Goal: Complete Application Form: Complete application form

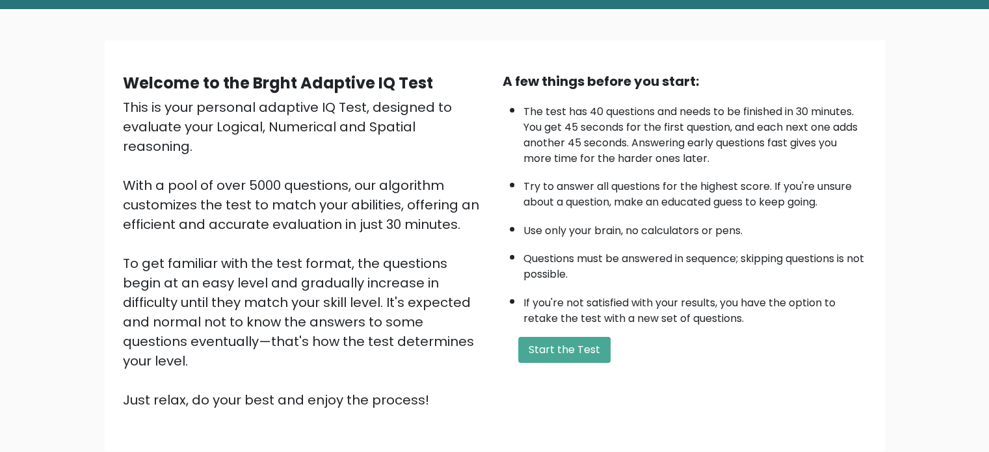
scroll to position [130, 0]
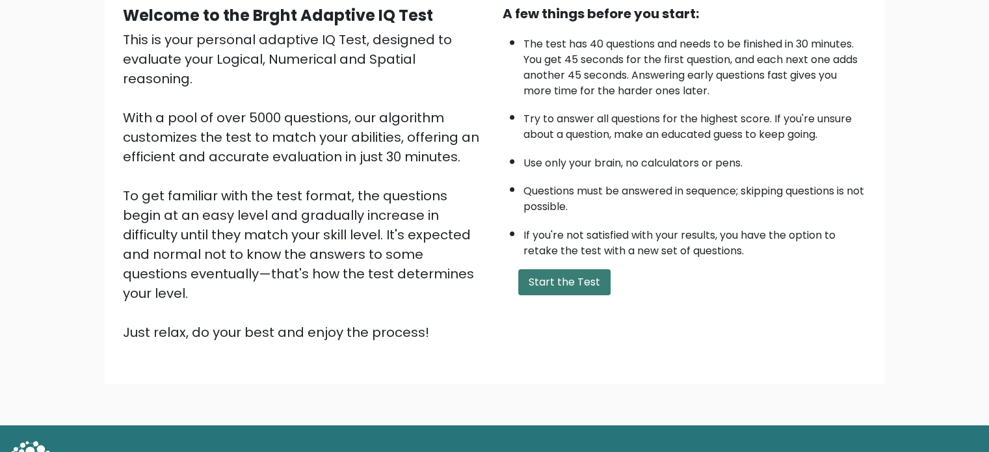
click at [562, 276] on button "Start the Test" at bounding box center [564, 282] width 92 height 26
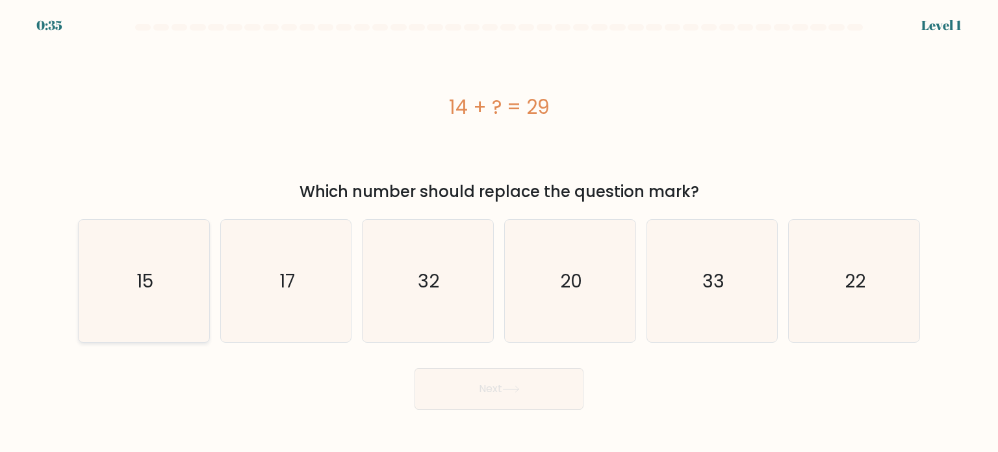
click at [178, 252] on icon "15" at bounding box center [144, 281] width 122 height 122
click at [499, 233] on input "a. 15" at bounding box center [499, 229] width 1 height 7
radio input "true"
click at [534, 387] on button "Next" at bounding box center [499, 389] width 169 height 42
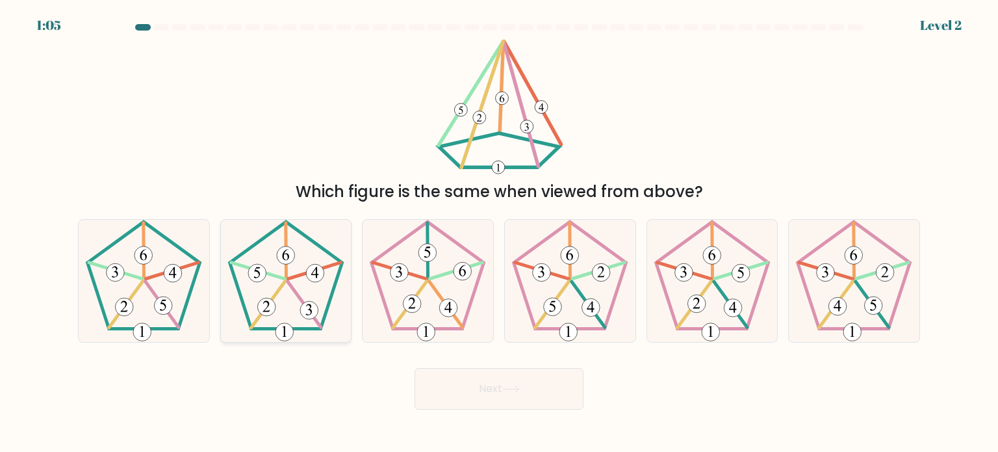
click at [313, 268] on 396 at bounding box center [315, 273] width 18 height 18
click at [499, 233] on input "b." at bounding box center [499, 229] width 1 height 7
radio input "true"
click at [504, 394] on button "Next" at bounding box center [499, 389] width 169 height 42
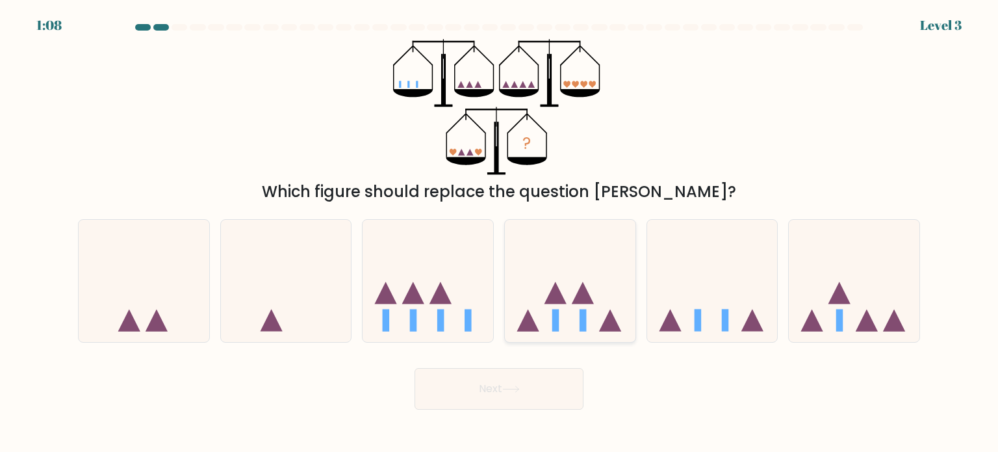
click at [540, 308] on icon at bounding box center [570, 281] width 131 height 108
click at [500, 233] on input "d." at bounding box center [499, 229] width 1 height 7
radio input "true"
click at [515, 410] on body "1:08 Level 3" at bounding box center [499, 226] width 998 height 452
click at [515, 389] on icon at bounding box center [511, 388] width 18 height 7
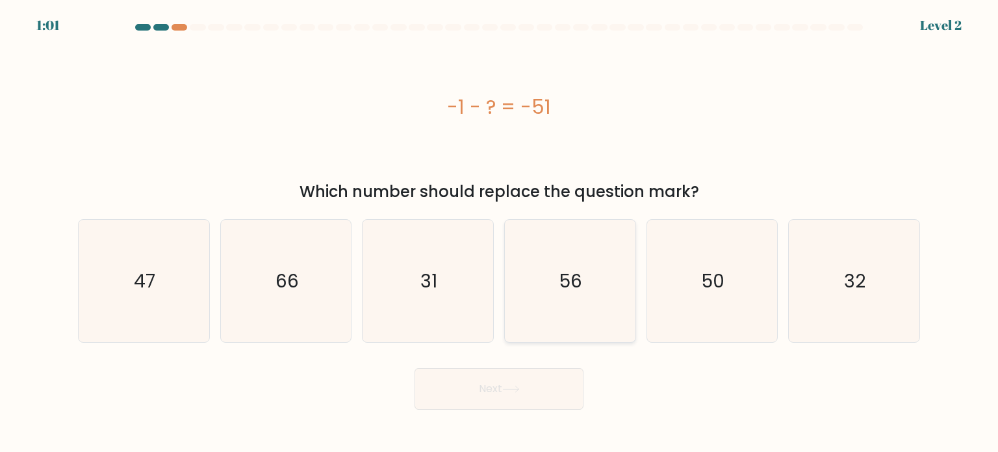
click at [559, 269] on icon "56" at bounding box center [570, 281] width 122 height 122
click at [500, 233] on input "d. 56" at bounding box center [499, 229] width 1 height 7
radio input "true"
click at [524, 387] on button "Next" at bounding box center [499, 389] width 169 height 42
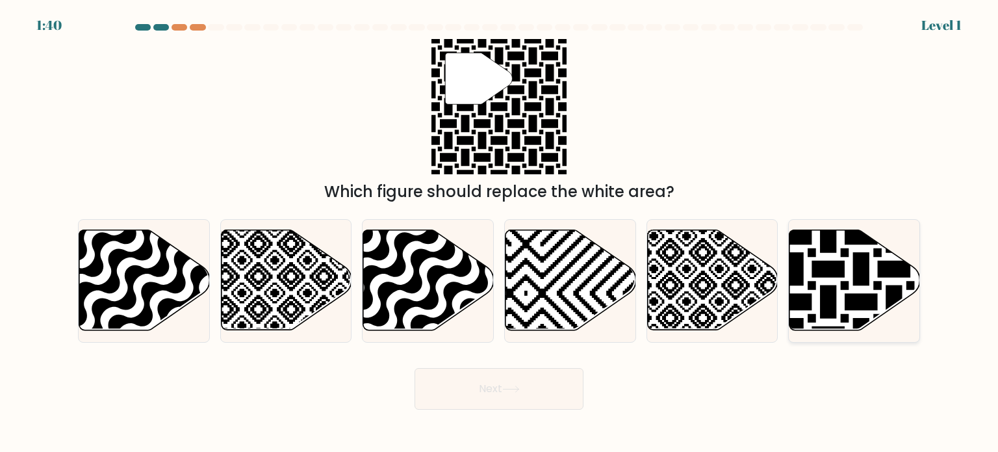
click at [826, 259] on icon at bounding box center [855, 280] width 131 height 100
click at [500, 233] on input "f." at bounding box center [499, 229] width 1 height 7
radio input "true"
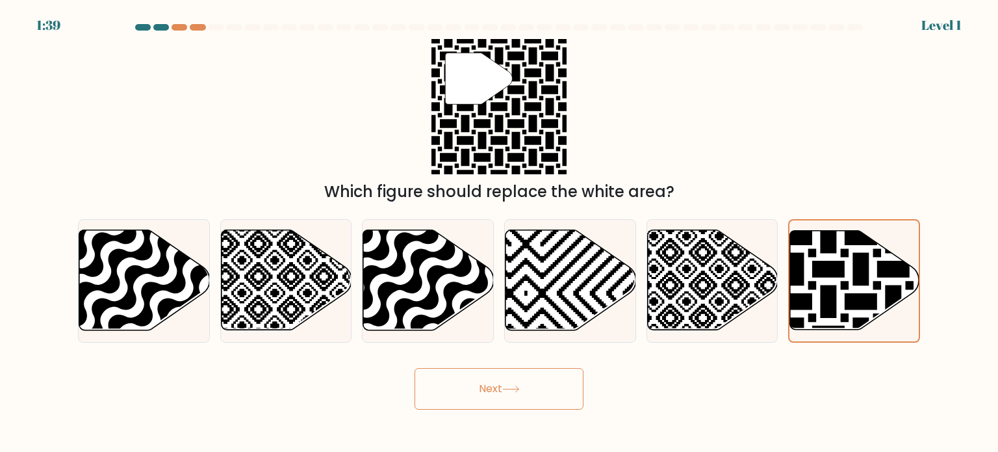
click at [556, 380] on button "Next" at bounding box center [499, 389] width 169 height 42
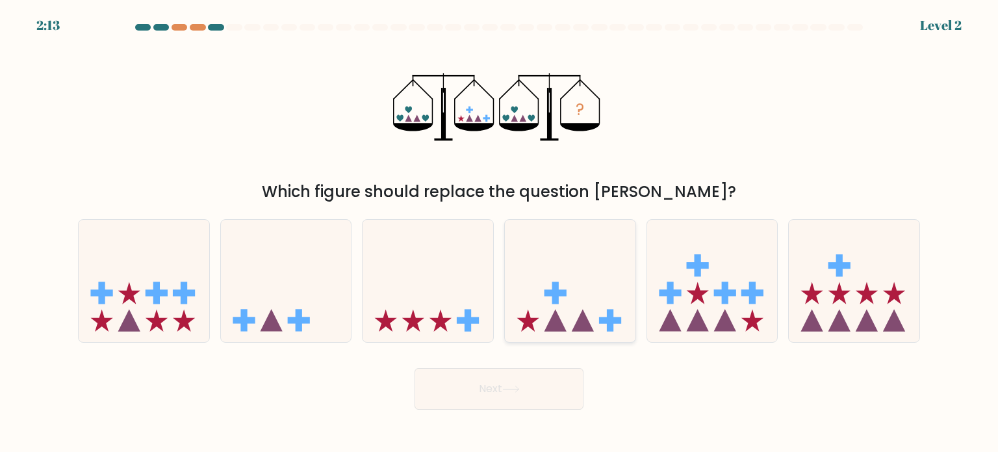
click at [543, 263] on icon at bounding box center [570, 281] width 131 height 108
click at [500, 233] on input "d." at bounding box center [499, 229] width 1 height 7
radio input "true"
click at [482, 377] on button "Next" at bounding box center [499, 389] width 169 height 42
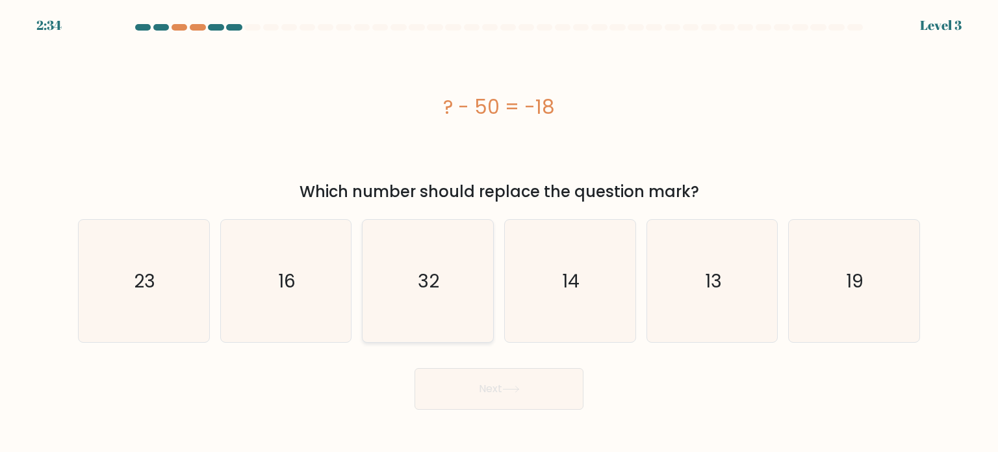
click at [435, 274] on text "32" at bounding box center [429, 280] width 21 height 26
click at [499, 233] on input "c. 32" at bounding box center [499, 229] width 1 height 7
radio input "true"
click at [494, 397] on button "Next" at bounding box center [499, 389] width 169 height 42
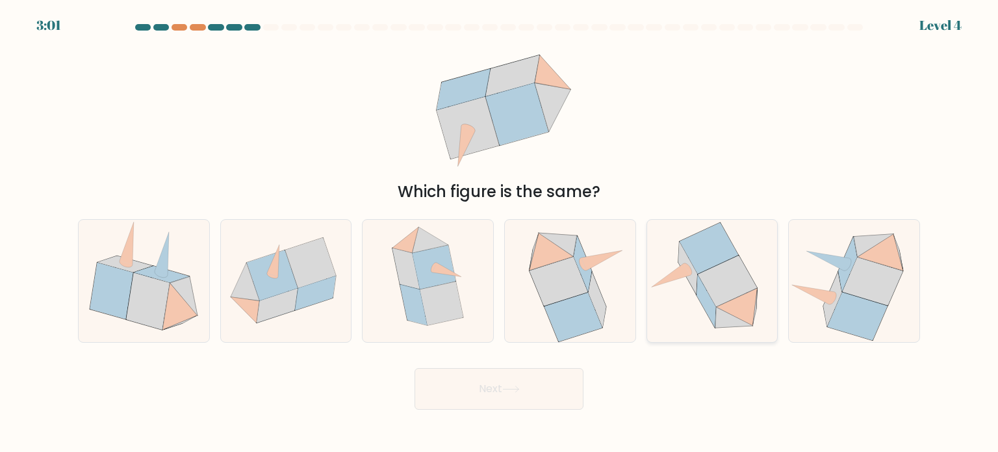
click at [702, 291] on icon at bounding box center [706, 300] width 19 height 52
click at [500, 233] on input "e." at bounding box center [499, 229] width 1 height 7
radio input "true"
click at [535, 395] on button "Next" at bounding box center [499, 389] width 169 height 42
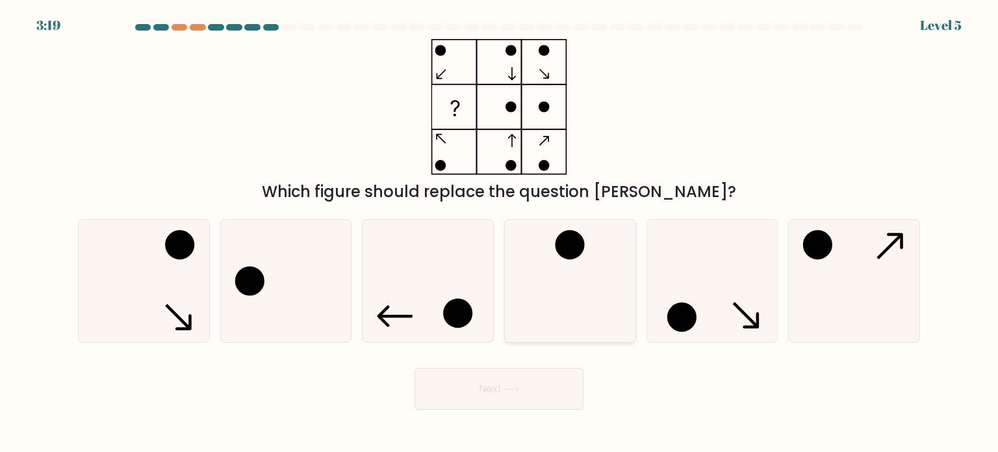
click at [589, 259] on icon at bounding box center [570, 281] width 122 height 122
click at [500, 233] on input "d." at bounding box center [499, 229] width 1 height 7
radio input "true"
click at [529, 372] on button "Next" at bounding box center [499, 389] width 169 height 42
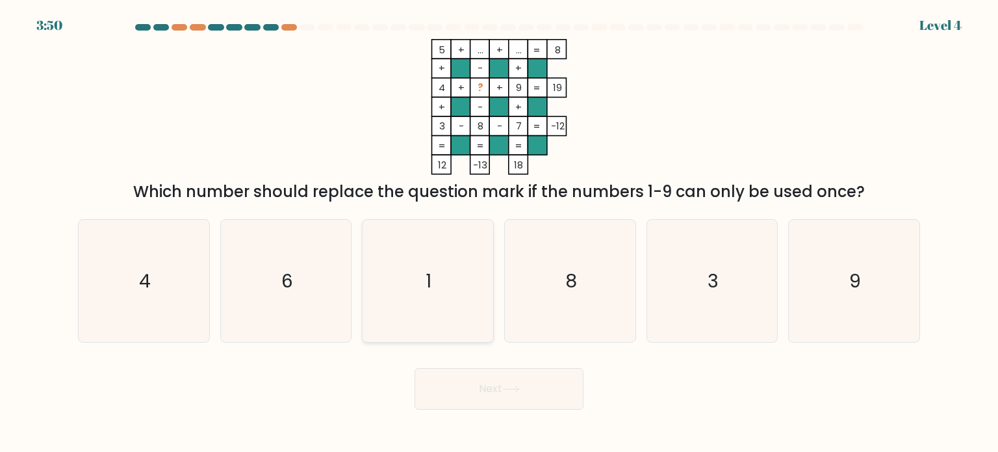
click at [453, 244] on icon "1" at bounding box center [428, 281] width 122 height 122
click at [499, 233] on input "c. 1" at bounding box center [499, 229] width 1 height 7
radio input "true"
click at [432, 383] on button "Next" at bounding box center [499, 389] width 169 height 42
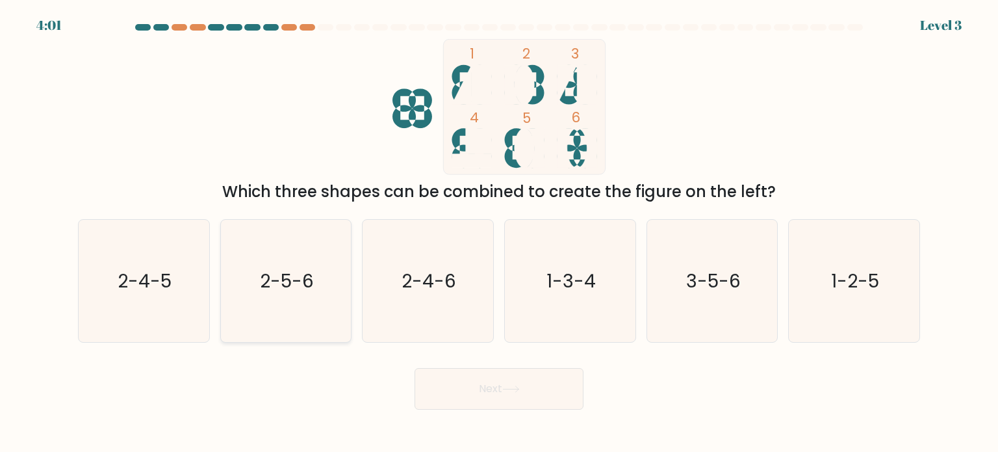
click at [317, 264] on icon "2-5-6" at bounding box center [286, 281] width 122 height 122
click at [499, 233] on input "b. 2-5-6" at bounding box center [499, 229] width 1 height 7
radio input "true"
click at [496, 379] on button "Next" at bounding box center [499, 389] width 169 height 42
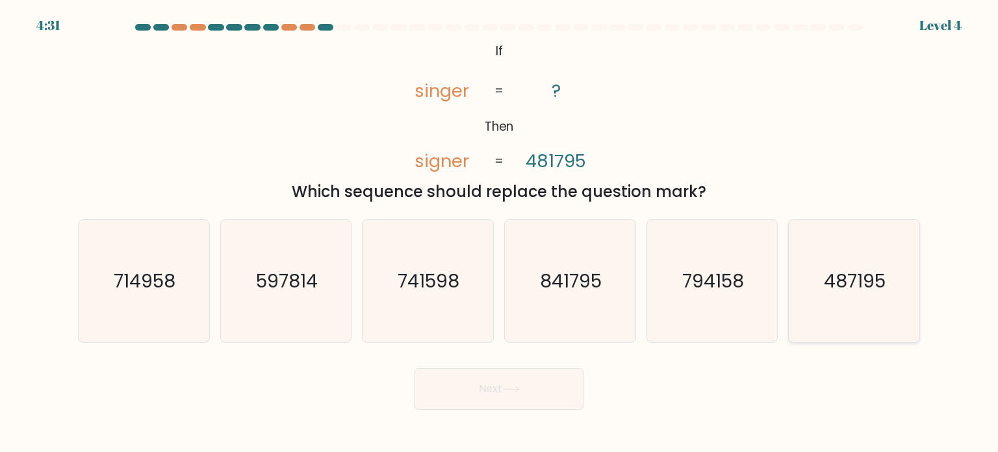
click at [824, 249] on icon "487195" at bounding box center [854, 281] width 122 height 122
click at [500, 233] on input "f. 487195" at bounding box center [499, 229] width 1 height 7
radio input "true"
click at [487, 377] on button "Next" at bounding box center [499, 389] width 169 height 42
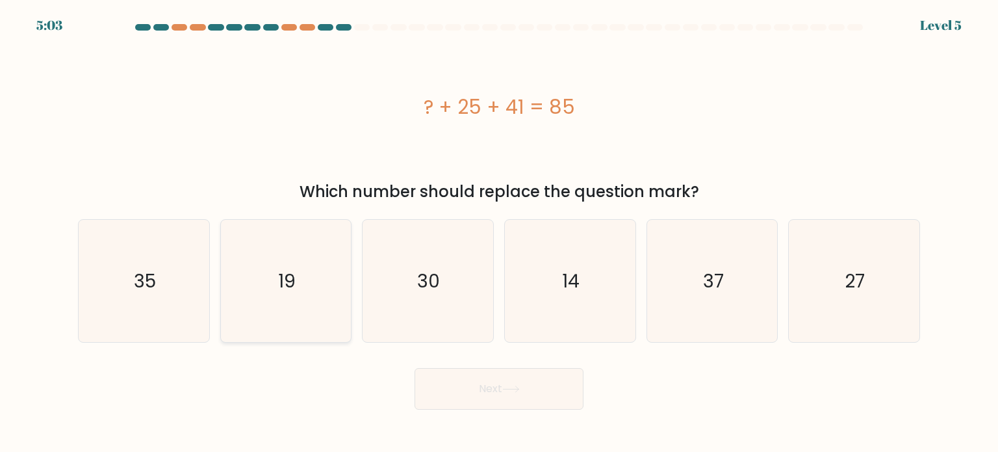
click at [328, 227] on icon "19" at bounding box center [286, 281] width 122 height 122
click at [499, 227] on input "b. 19" at bounding box center [499, 229] width 1 height 7
radio input "true"
click at [542, 387] on button "Next" at bounding box center [499, 389] width 169 height 42
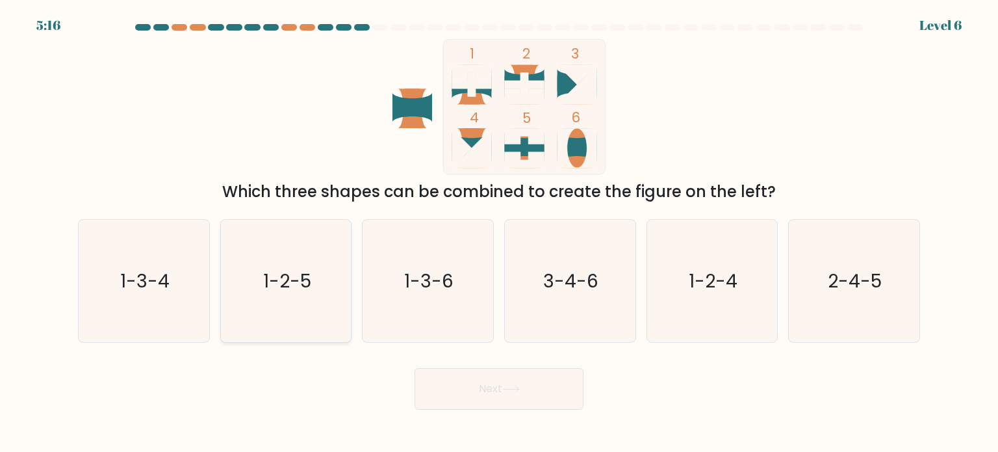
click at [309, 261] on icon "1-2-5" at bounding box center [286, 281] width 122 height 122
click at [499, 233] on input "b. 1-2-5" at bounding box center [499, 229] width 1 height 7
radio input "true"
click at [475, 387] on button "Next" at bounding box center [499, 389] width 169 height 42
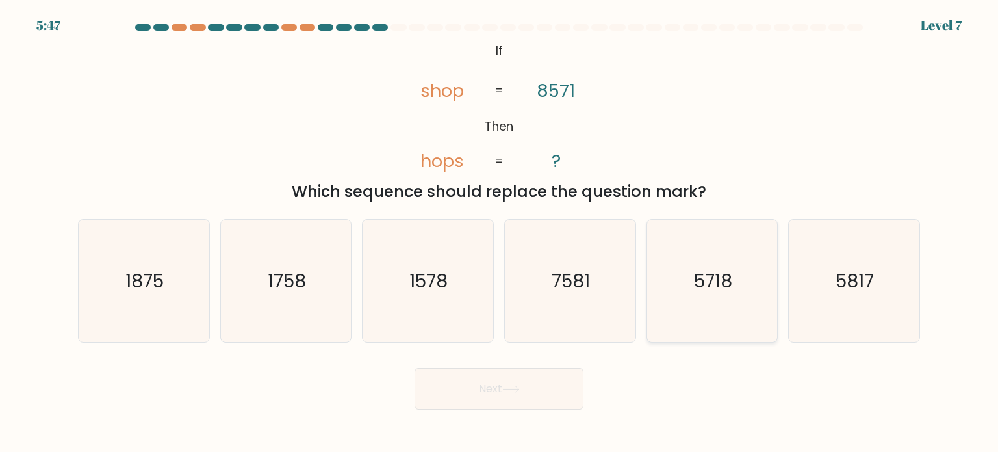
click at [721, 285] on text "5718" at bounding box center [713, 280] width 38 height 26
click at [500, 233] on input "e. 5718" at bounding box center [499, 229] width 1 height 7
radio input "true"
click at [520, 382] on button "Next" at bounding box center [499, 389] width 169 height 42
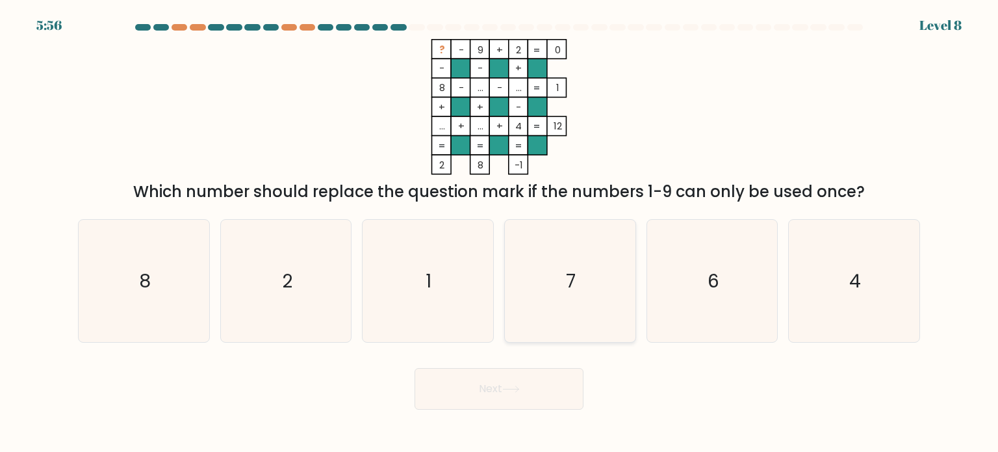
click at [582, 301] on icon "7" at bounding box center [570, 281] width 122 height 122
click at [500, 233] on input "d. 7" at bounding box center [499, 229] width 1 height 7
radio input "true"
click at [582, 301] on icon "7" at bounding box center [570, 280] width 121 height 121
click at [500, 233] on input "d. 7" at bounding box center [499, 229] width 1 height 7
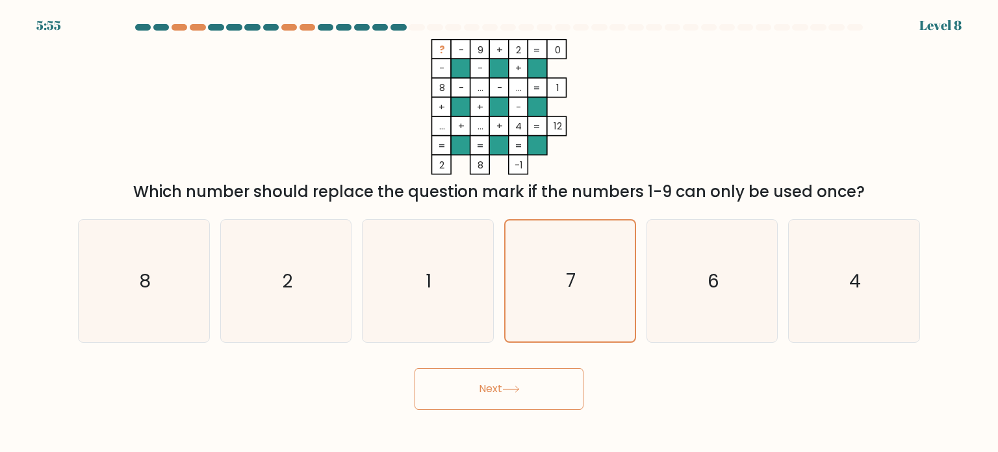
click at [501, 408] on button "Next" at bounding box center [499, 389] width 169 height 42
click at [522, 383] on button "Next" at bounding box center [499, 389] width 169 height 42
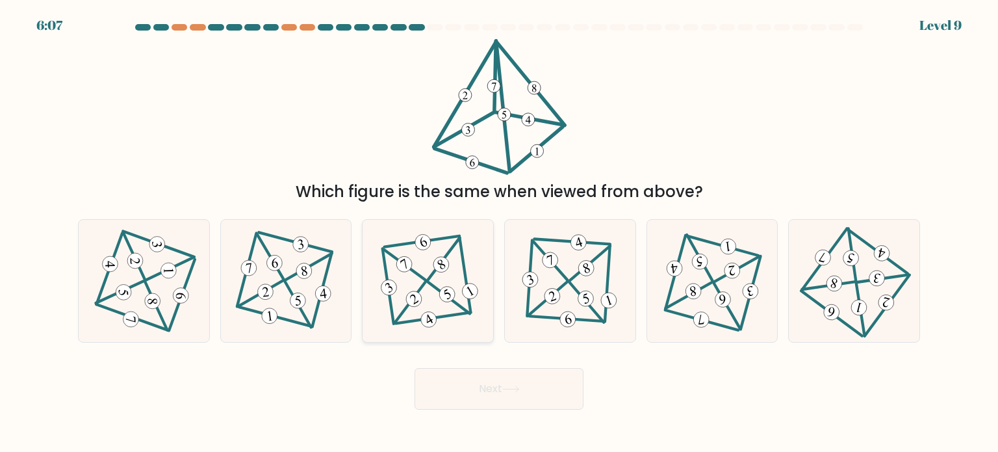
click at [417, 283] on icon at bounding box center [428, 280] width 100 height 98
click at [499, 233] on input "c." at bounding box center [499, 229] width 1 height 7
radio input "true"
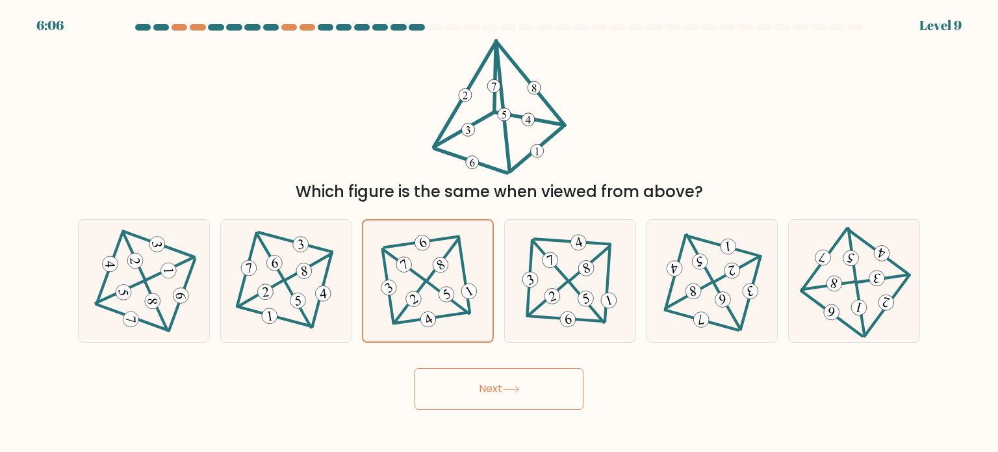
click at [515, 380] on button "Next" at bounding box center [499, 389] width 169 height 42
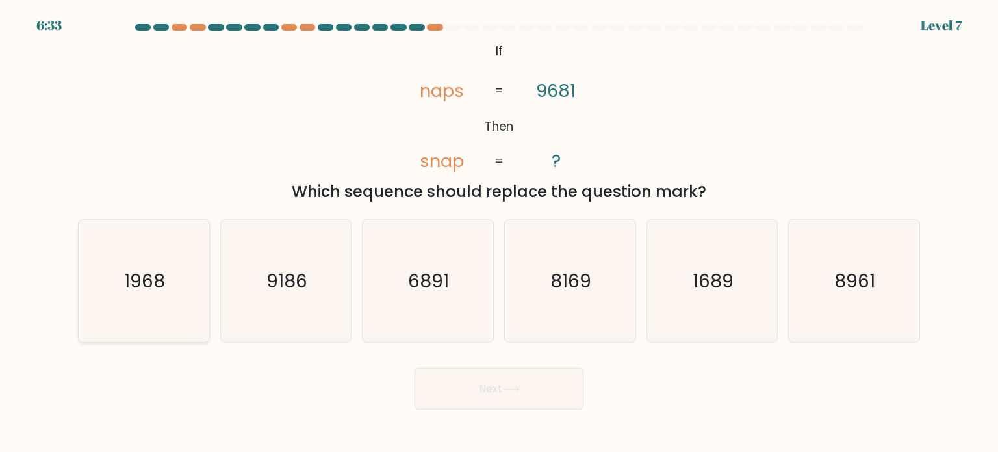
click at [145, 272] on text "1968" at bounding box center [145, 280] width 41 height 26
click at [499, 233] on input "a. 1968" at bounding box center [499, 229] width 1 height 7
radio input "true"
click at [471, 378] on button "Next" at bounding box center [499, 389] width 169 height 42
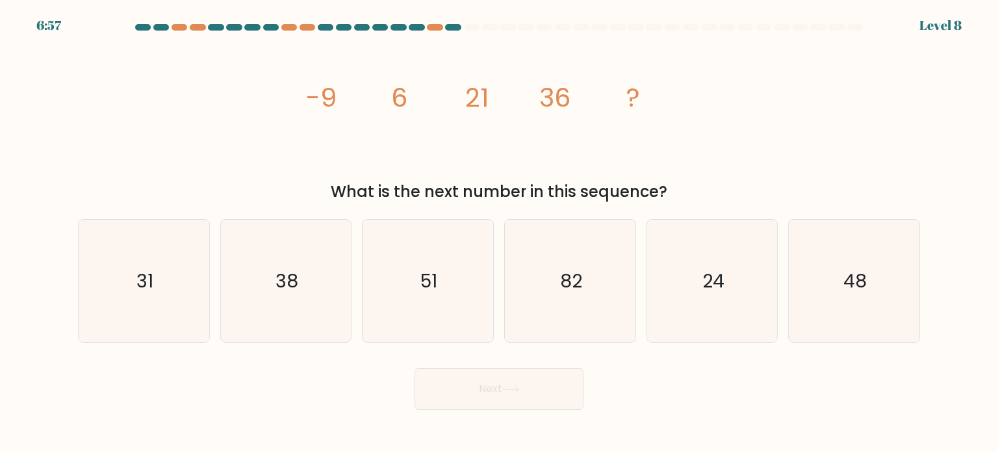
drag, startPoint x: 447, startPoint y: 155, endPoint x: 442, endPoint y: 225, distance: 70.4
click at [447, 155] on icon "image/svg+xml -9 6 21 36 ?" at bounding box center [499, 107] width 390 height 136
click at [447, 255] on icon "51" at bounding box center [428, 281] width 122 height 122
click at [499, 233] on input "c. 51" at bounding box center [499, 229] width 1 height 7
radio input "true"
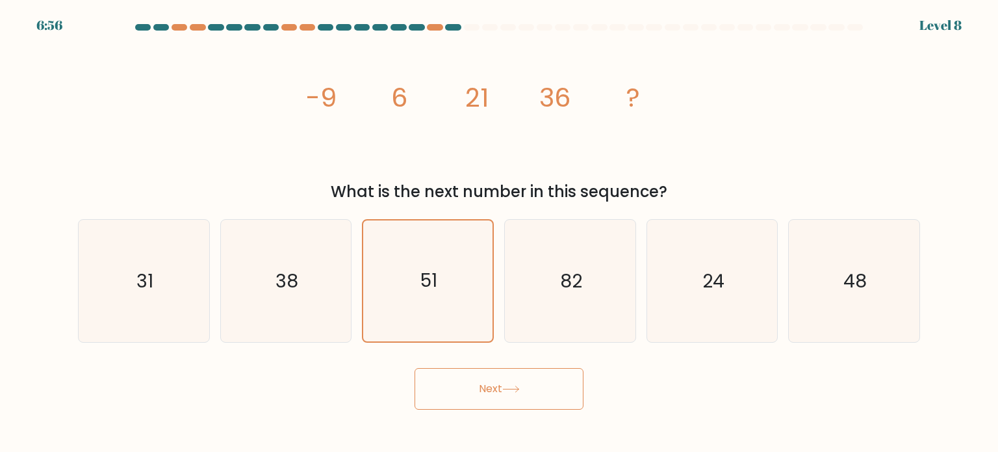
click at [508, 397] on button "Next" at bounding box center [499, 389] width 169 height 42
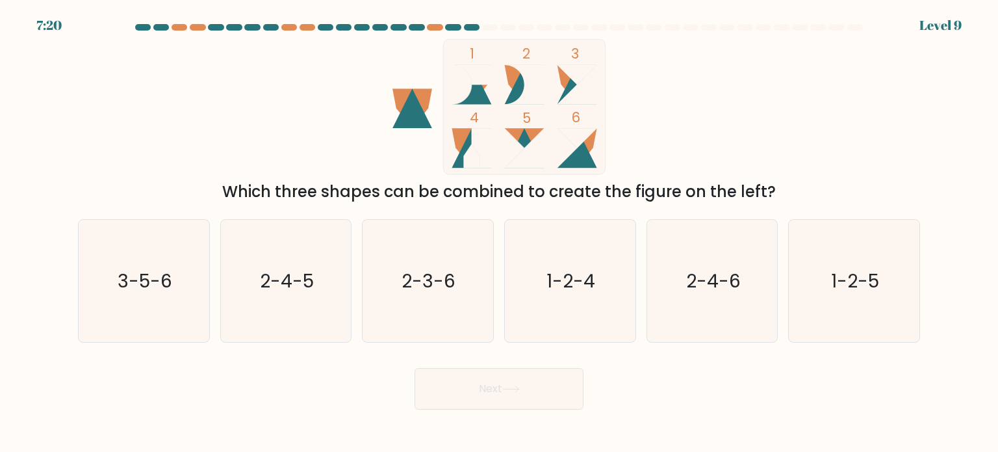
click at [581, 89] on icon at bounding box center [578, 85] width 40 height 40
click at [149, 271] on text "3-5-6" at bounding box center [145, 280] width 55 height 26
click at [499, 233] on input "a. 3-5-6" at bounding box center [499, 229] width 1 height 7
radio input "true"
click at [484, 378] on button "Next" at bounding box center [499, 389] width 169 height 42
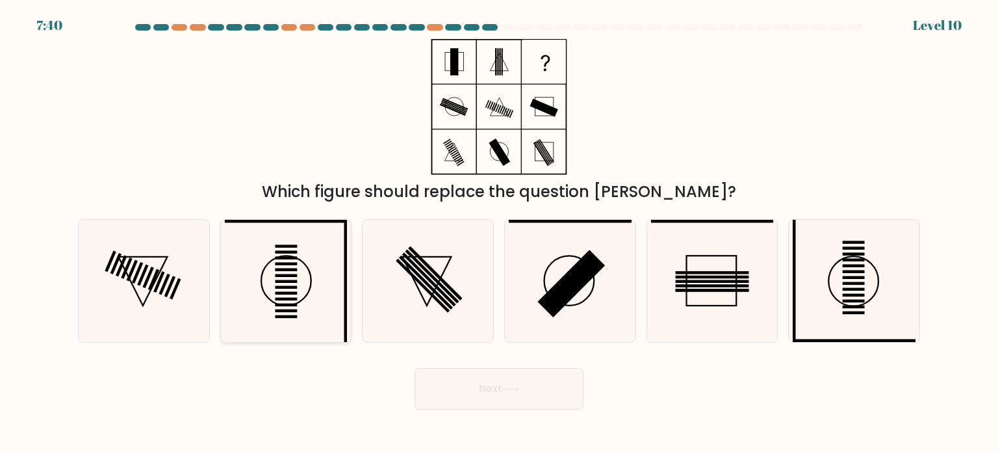
click at [272, 278] on icon at bounding box center [286, 281] width 122 height 122
click at [499, 233] on input "b." at bounding box center [499, 229] width 1 height 7
radio input "true"
click at [499, 400] on button "Next" at bounding box center [499, 389] width 169 height 42
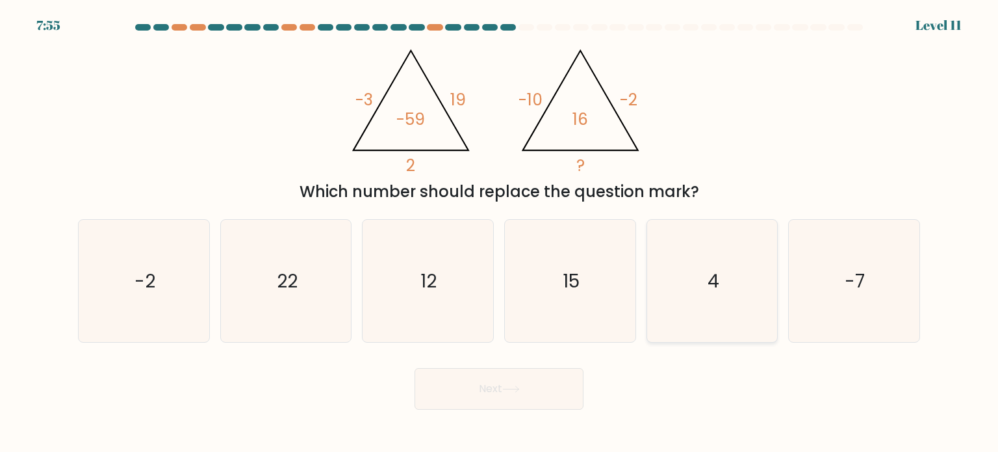
click at [731, 313] on icon "4" at bounding box center [712, 281] width 122 height 122
click at [500, 233] on input "e. 4" at bounding box center [499, 229] width 1 height 7
radio input "true"
click at [494, 387] on button "Next" at bounding box center [499, 389] width 169 height 42
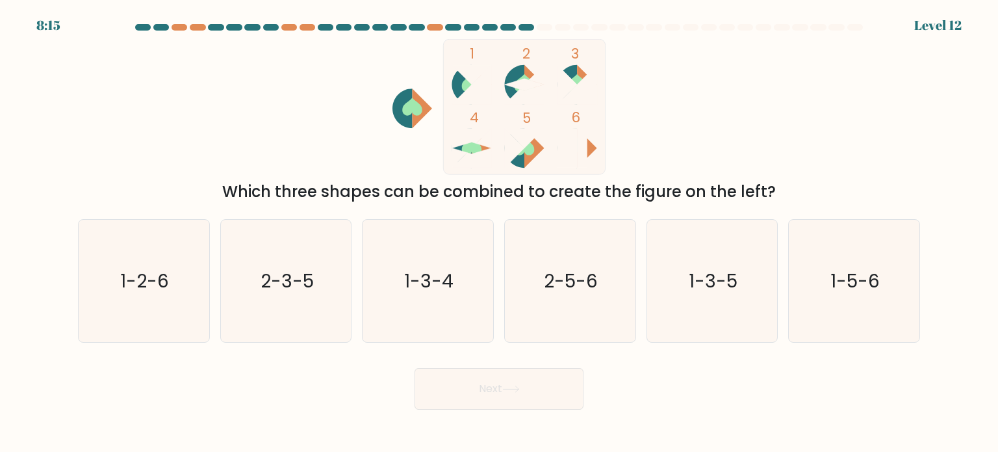
click at [519, 79] on icon at bounding box center [525, 83] width 20 height 18
click at [520, 81] on icon at bounding box center [525, 85] width 40 height 12
click at [671, 291] on icon "1-3-5" at bounding box center [712, 281] width 122 height 122
click at [500, 233] on input "e. 1-3-5" at bounding box center [499, 229] width 1 height 7
radio input "true"
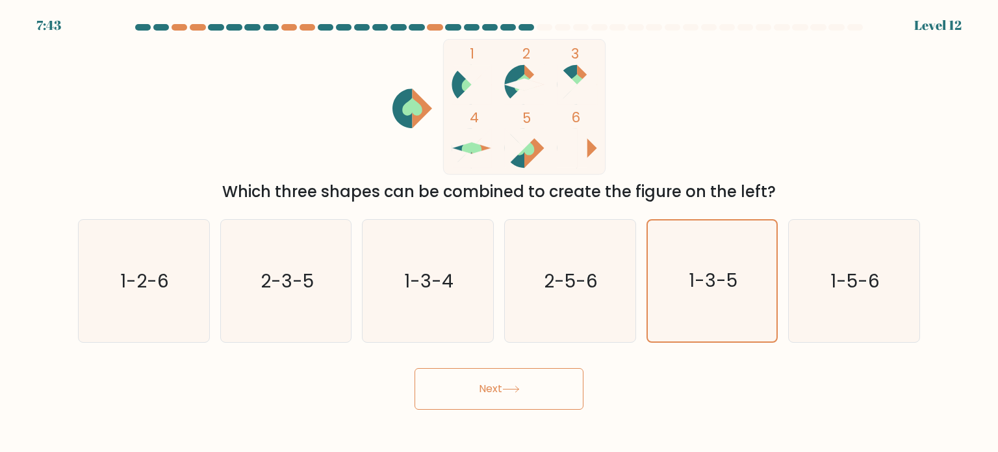
click at [540, 380] on button "Next" at bounding box center [499, 389] width 169 height 42
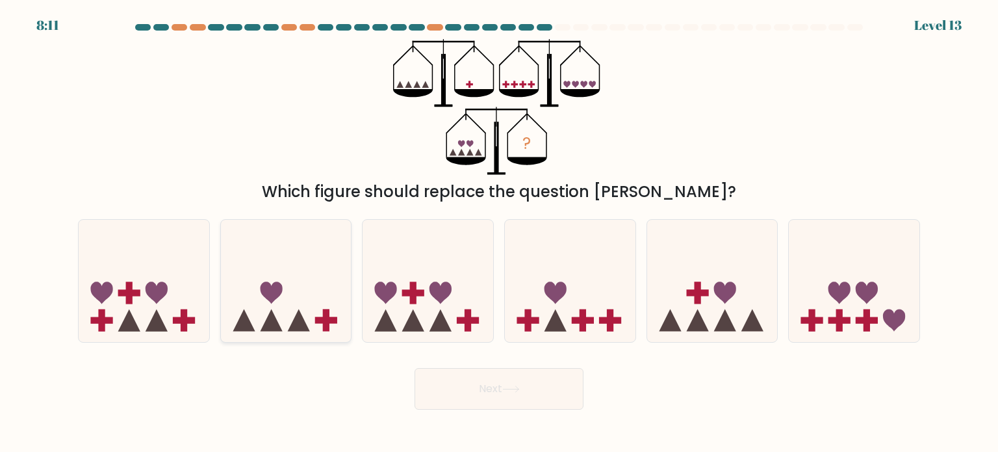
click at [264, 283] on icon at bounding box center [271, 292] width 22 height 22
click at [499, 233] on input "b." at bounding box center [499, 229] width 1 height 7
radio input "true"
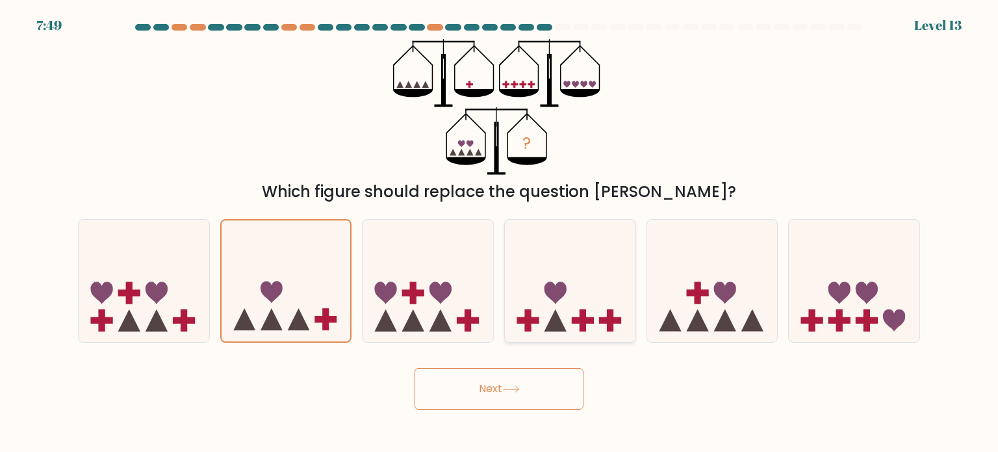
click at [543, 287] on icon at bounding box center [570, 281] width 131 height 108
click at [500, 233] on input "d." at bounding box center [499, 229] width 1 height 7
radio input "true"
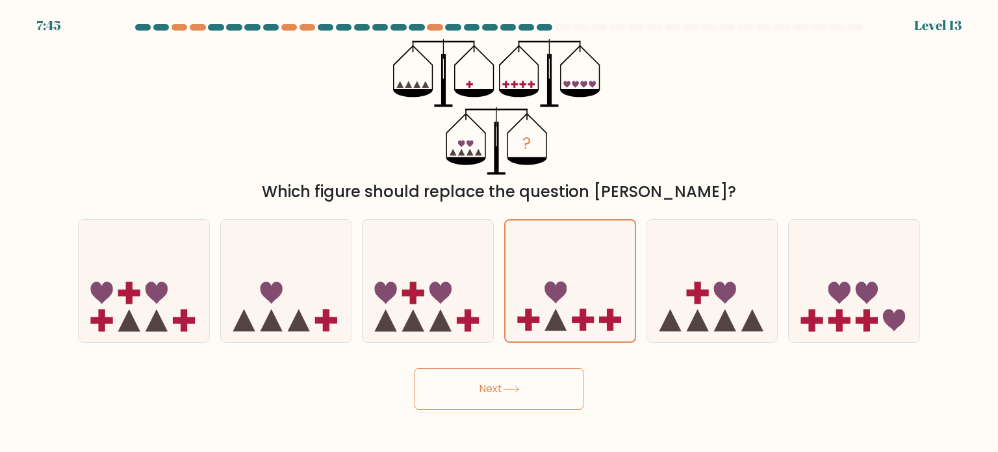
click at [494, 385] on button "Next" at bounding box center [499, 389] width 169 height 42
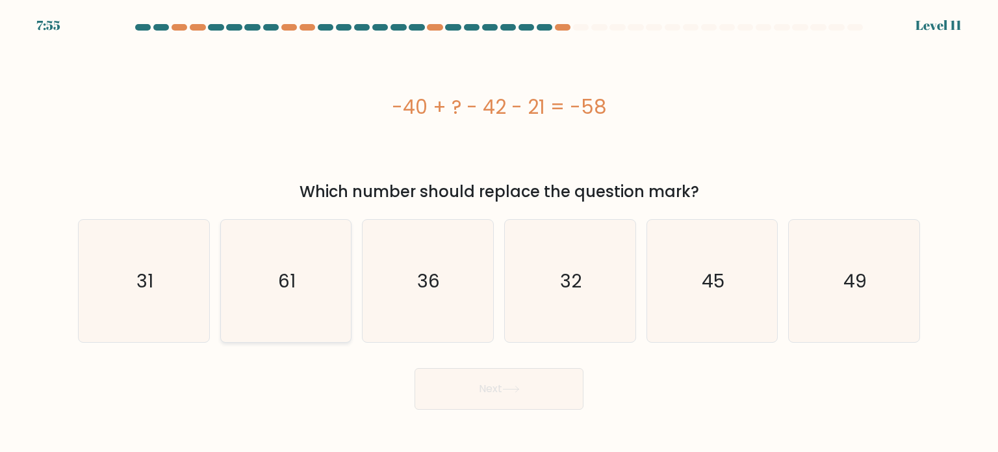
click at [323, 272] on icon "61" at bounding box center [286, 281] width 122 height 122
click at [499, 233] on input "b. 61" at bounding box center [499, 229] width 1 height 7
radio input "true"
click at [491, 376] on button "Next" at bounding box center [499, 389] width 169 height 42
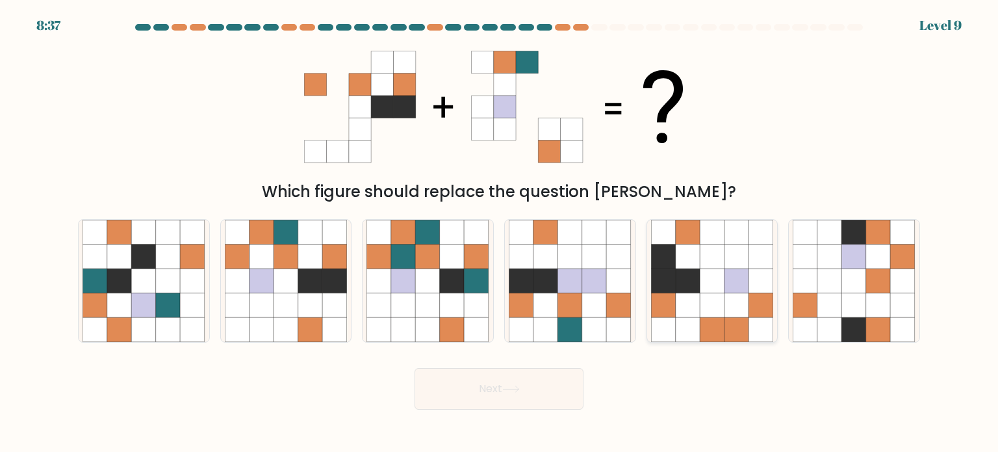
click at [694, 272] on icon at bounding box center [688, 280] width 25 height 25
click at [500, 233] on input "e." at bounding box center [499, 229] width 1 height 7
radio input "true"
click at [553, 385] on button "Next" at bounding box center [499, 389] width 169 height 42
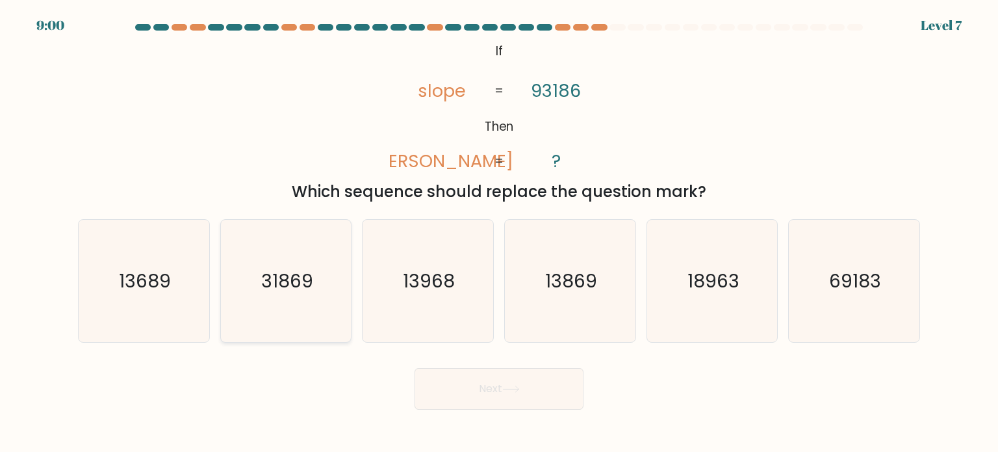
click at [280, 302] on icon "31869" at bounding box center [286, 281] width 122 height 122
click at [499, 233] on input "b. 31869" at bounding box center [499, 229] width 1 height 7
radio input "true"
drag, startPoint x: 515, startPoint y: 348, endPoint x: 516, endPoint y: 367, distance: 18.9
click at [515, 353] on form "If ?" at bounding box center [499, 216] width 998 height 385
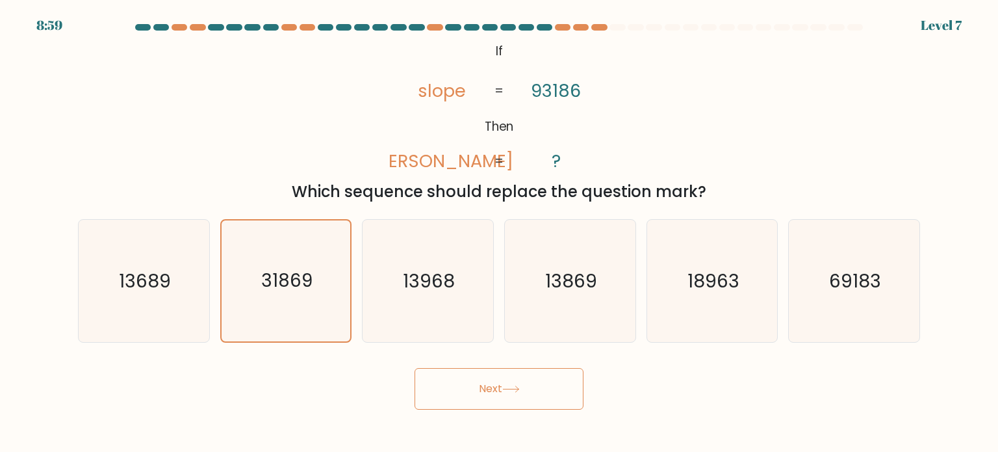
click at [515, 376] on button "Next" at bounding box center [499, 389] width 169 height 42
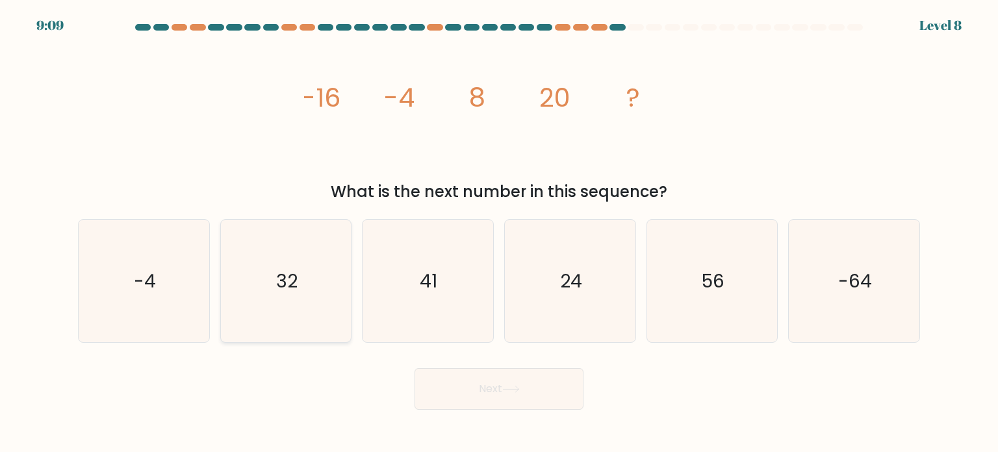
click at [310, 262] on icon "32" at bounding box center [286, 281] width 122 height 122
click at [499, 233] on input "b. 32" at bounding box center [499, 229] width 1 height 7
radio input "true"
click at [528, 405] on button "Next" at bounding box center [499, 389] width 169 height 42
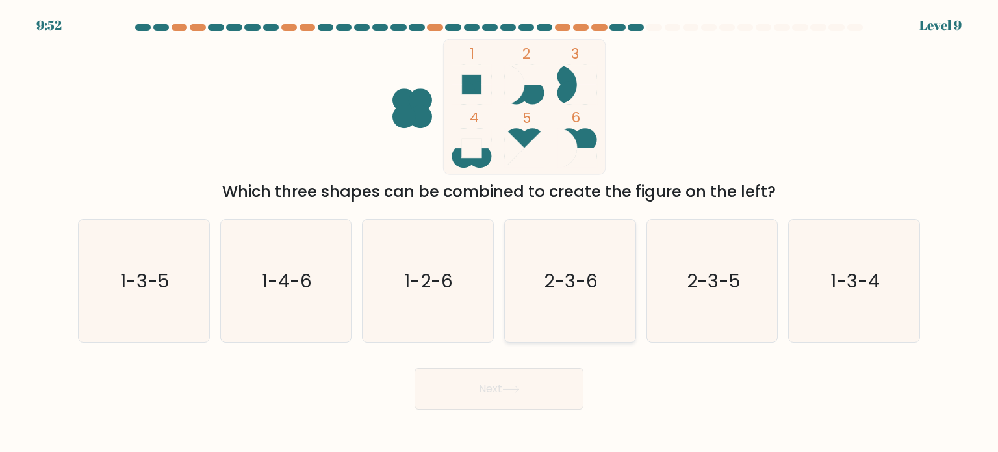
click at [575, 289] on text "2-3-6" at bounding box center [572, 280] width 54 height 26
click at [500, 233] on input "d. 2-3-6" at bounding box center [499, 229] width 1 height 7
radio input "true"
click at [504, 372] on button "Next" at bounding box center [499, 389] width 169 height 42
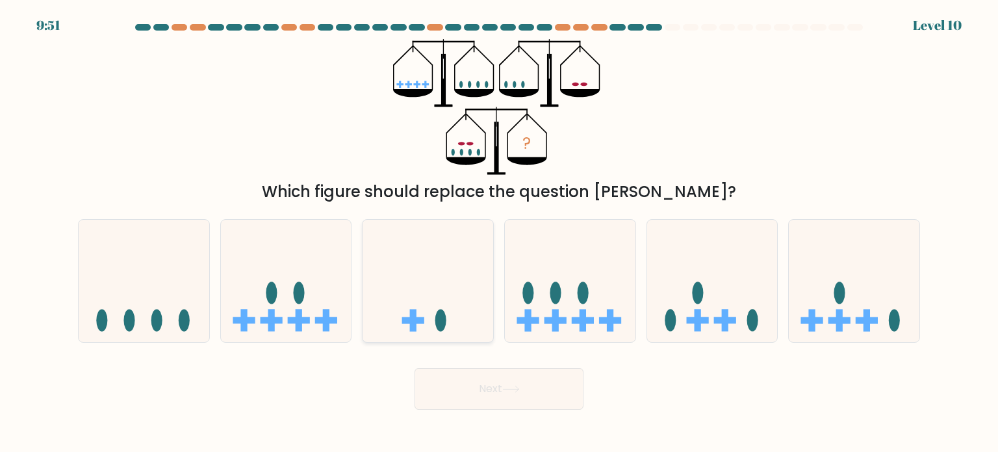
click at [427, 309] on icon at bounding box center [428, 281] width 131 height 108
click at [499, 233] on input "c." at bounding box center [499, 229] width 1 height 7
radio input "true"
click at [593, 239] on icon at bounding box center [570, 281] width 131 height 108
click at [500, 233] on input "d." at bounding box center [499, 229] width 1 height 7
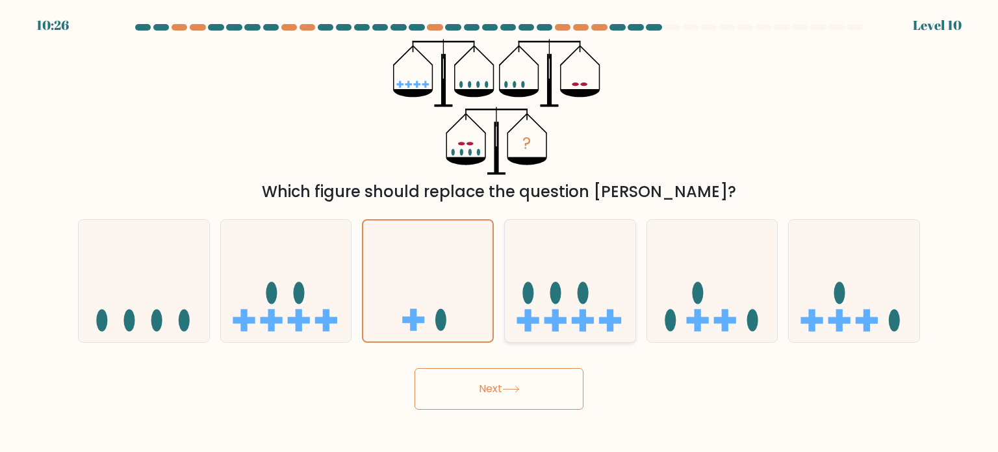
radio input "true"
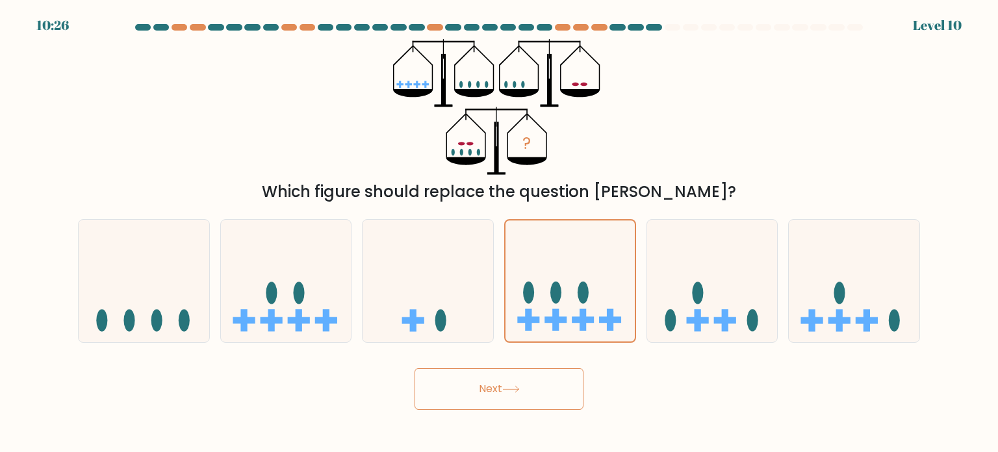
click at [515, 389] on icon at bounding box center [511, 388] width 18 height 7
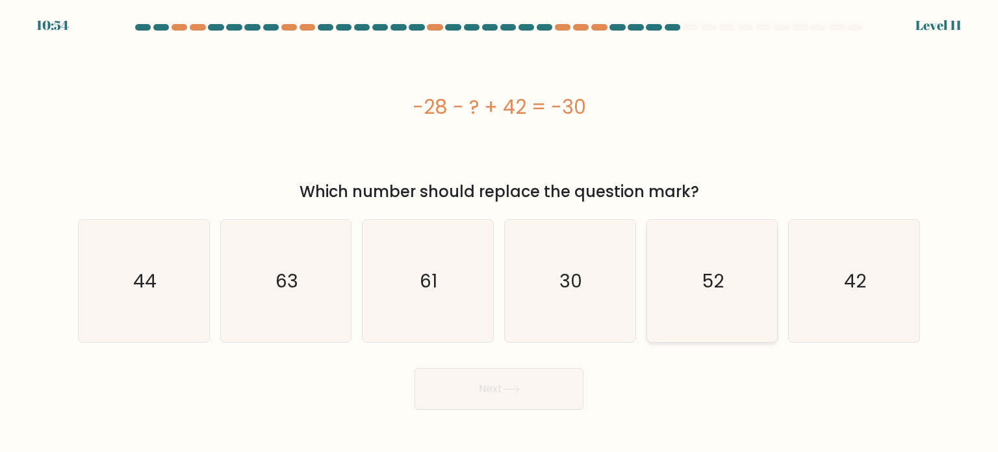
click at [745, 302] on icon "52" at bounding box center [712, 281] width 122 height 122
click at [500, 233] on input "e. 52" at bounding box center [499, 229] width 1 height 7
radio input "true"
click at [463, 398] on button "Next" at bounding box center [499, 389] width 169 height 42
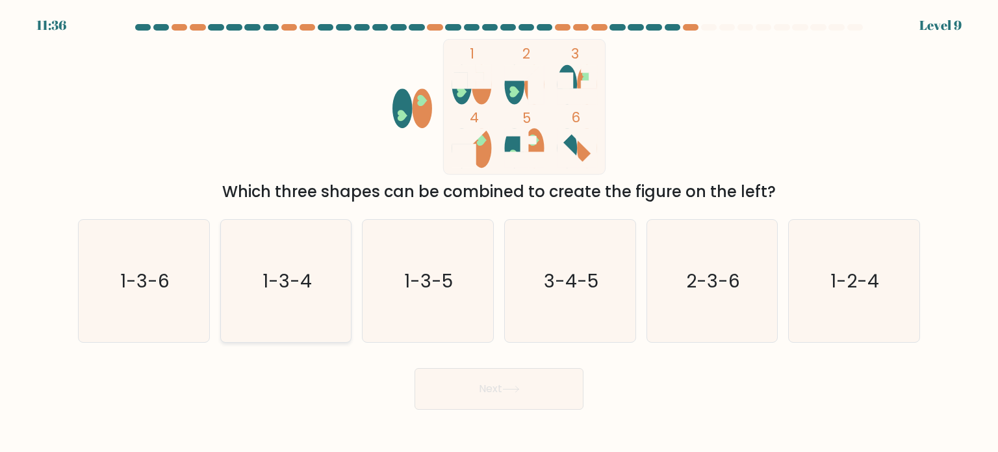
click at [287, 256] on icon "1-3-4" at bounding box center [286, 281] width 122 height 122
click at [499, 233] on input "b. 1-3-4" at bounding box center [499, 229] width 1 height 7
radio input "true"
click at [439, 413] on body "11:36 Level 9" at bounding box center [499, 226] width 998 height 452
click at [453, 392] on button "Next" at bounding box center [499, 389] width 169 height 42
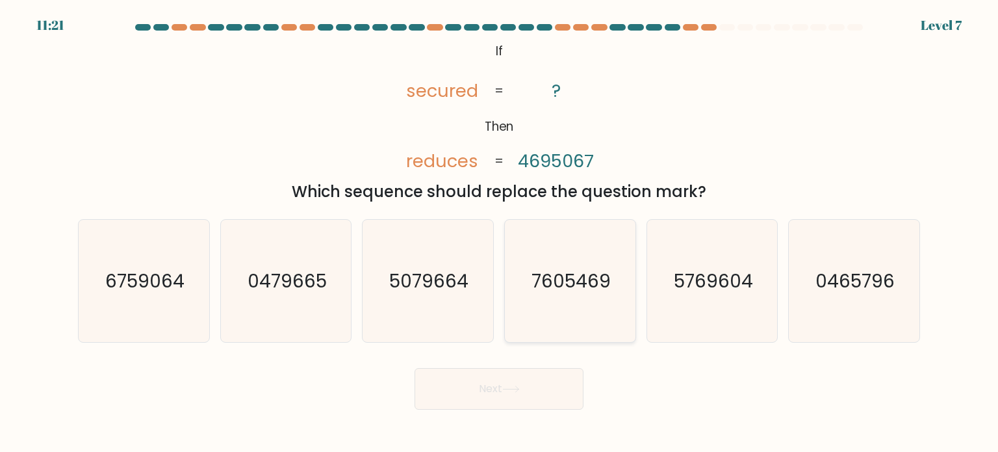
click at [551, 291] on text "7605469" at bounding box center [571, 280] width 79 height 26
click at [500, 233] on input "d. 7605469" at bounding box center [499, 229] width 1 height 7
radio input "true"
click at [452, 375] on button "Next" at bounding box center [499, 389] width 169 height 42
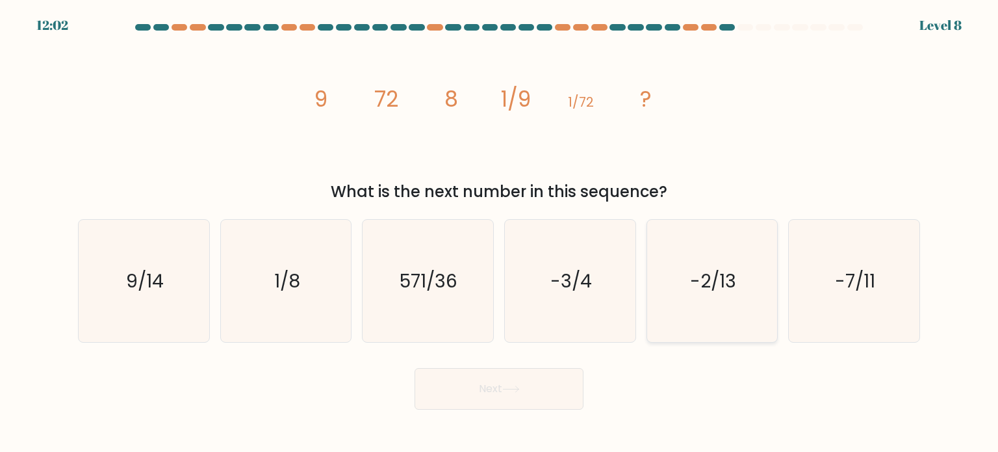
click at [734, 296] on icon "-2/13" at bounding box center [712, 281] width 122 height 122
click at [500, 233] on input "e. -2/13" at bounding box center [499, 229] width 1 height 7
radio input "true"
click at [566, 389] on button "Next" at bounding box center [499, 389] width 169 height 42
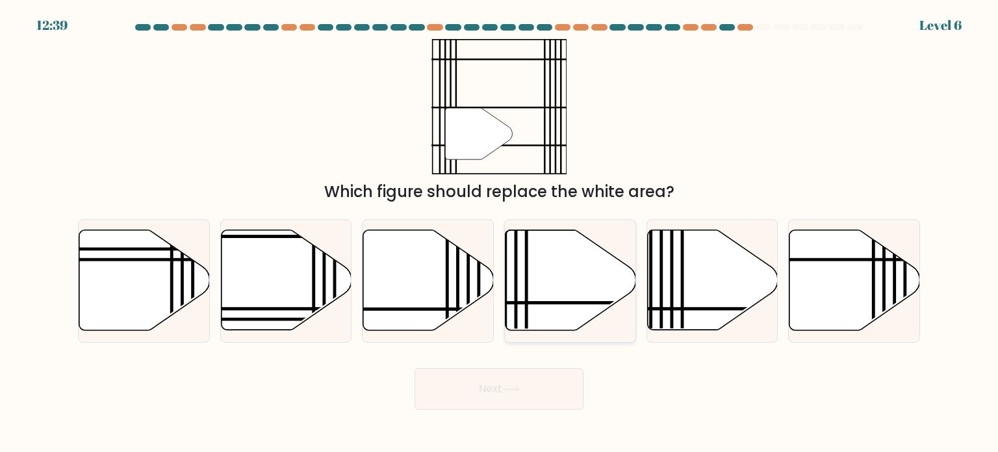
click at [569, 259] on icon at bounding box center [571, 280] width 131 height 100
click at [500, 233] on input "d." at bounding box center [499, 229] width 1 height 7
radio input "true"
click at [569, 259] on icon at bounding box center [570, 280] width 129 height 99
click at [500, 233] on input "d." at bounding box center [499, 229] width 1 height 7
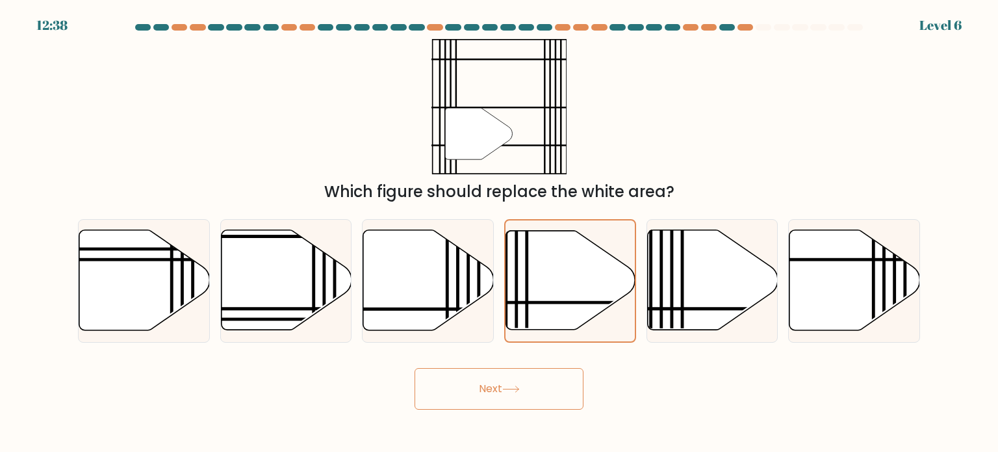
click at [556, 382] on button "Next" at bounding box center [499, 389] width 169 height 42
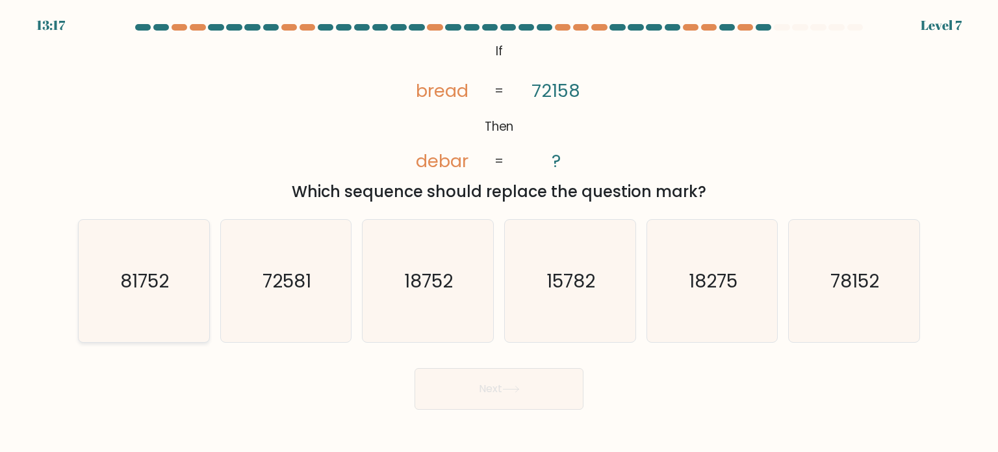
click at [138, 273] on text "81752" at bounding box center [145, 280] width 49 height 26
click at [499, 233] on input "a. 81752" at bounding box center [499, 229] width 1 height 7
radio input "true"
click at [470, 385] on button "Next" at bounding box center [499, 389] width 169 height 42
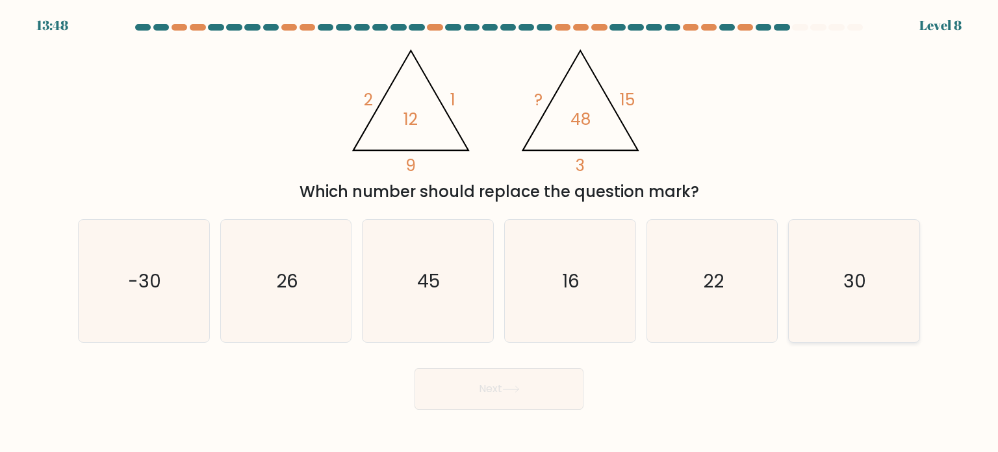
click at [892, 317] on icon "30" at bounding box center [854, 281] width 122 height 122
click at [500, 233] on input "f. 30" at bounding box center [499, 229] width 1 height 7
radio input "true"
click at [530, 379] on button "Next" at bounding box center [499, 389] width 169 height 42
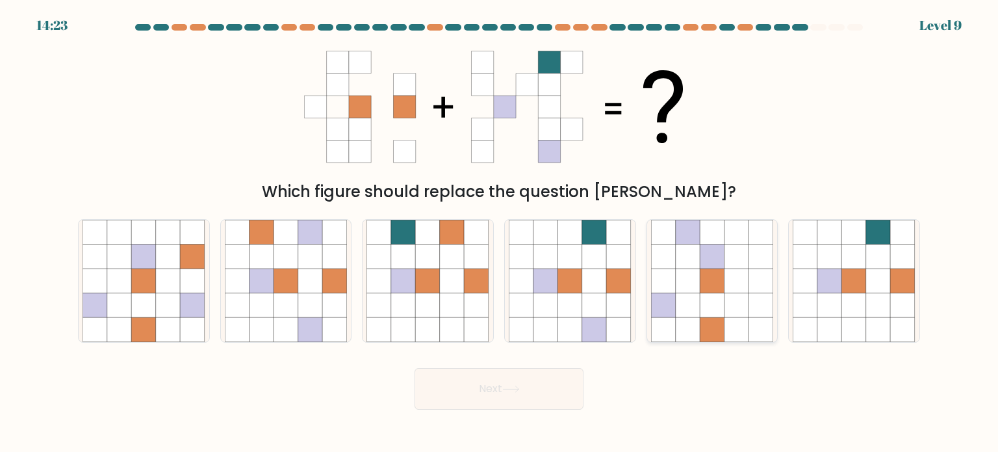
click at [690, 261] on icon at bounding box center [688, 256] width 25 height 25
click at [500, 233] on input "e." at bounding box center [499, 229] width 1 height 7
radio input "true"
click at [585, 293] on icon at bounding box center [594, 305] width 25 height 25
click at [500, 233] on input "d." at bounding box center [499, 229] width 1 height 7
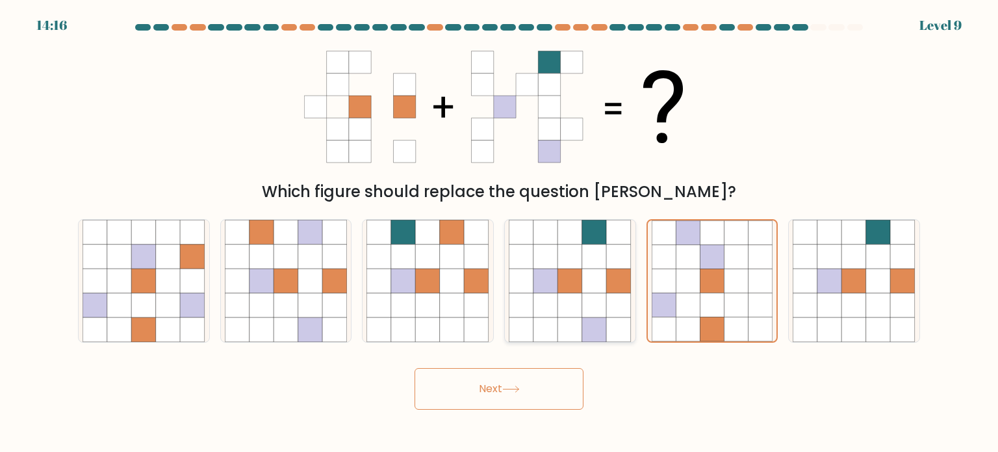
radio input "true"
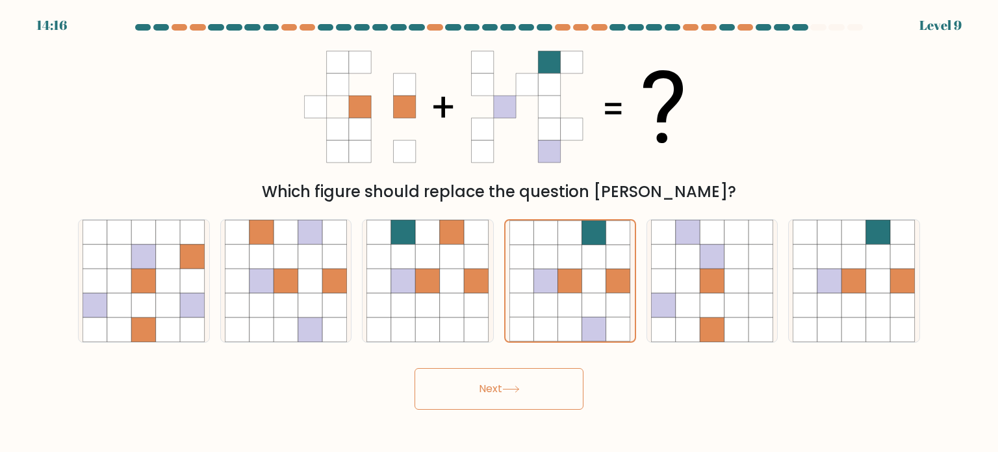
click at [552, 405] on button "Next" at bounding box center [499, 389] width 169 height 42
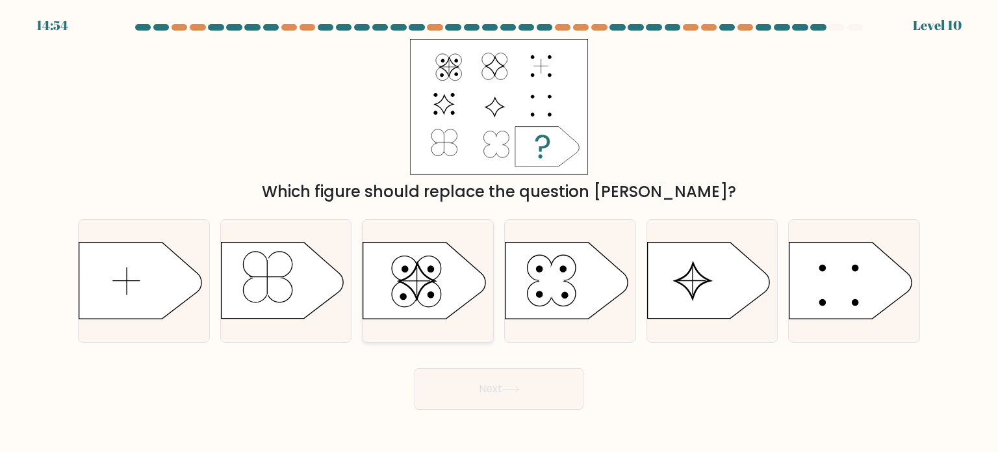
click at [439, 285] on icon at bounding box center [424, 280] width 122 height 76
click at [499, 233] on input "c." at bounding box center [499, 229] width 1 height 7
radio input "true"
click at [556, 381] on button "Next" at bounding box center [499, 389] width 169 height 42
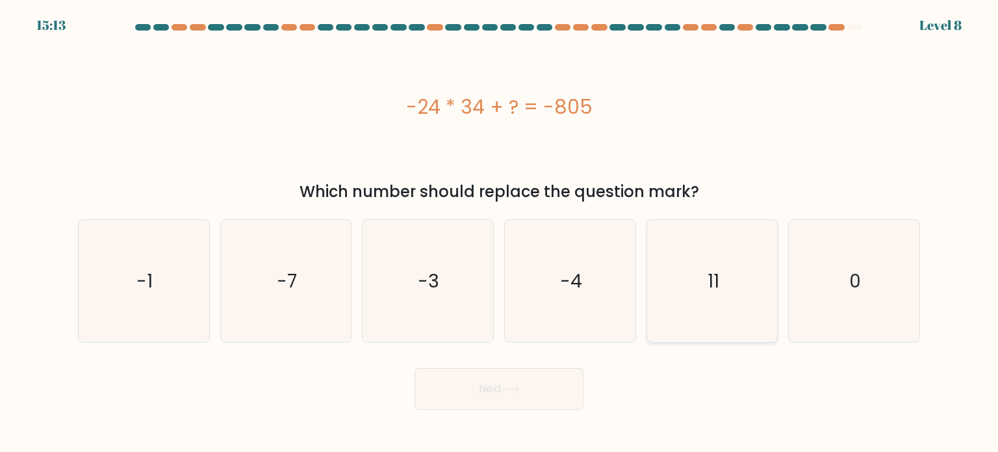
click at [736, 284] on icon "11" at bounding box center [712, 281] width 122 height 122
click at [500, 233] on input "e. 11" at bounding box center [499, 229] width 1 height 7
radio input "true"
click at [518, 384] on button "Next" at bounding box center [499, 389] width 169 height 42
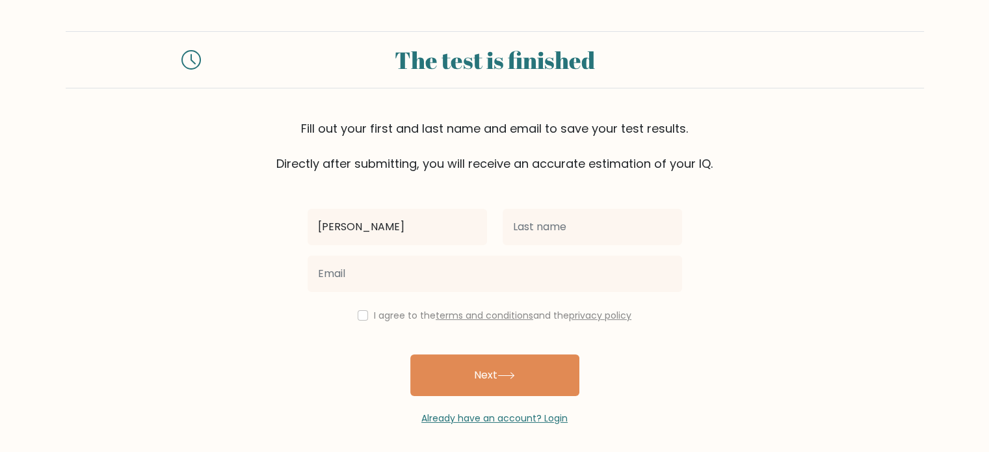
type input "[PERSON_NAME]"
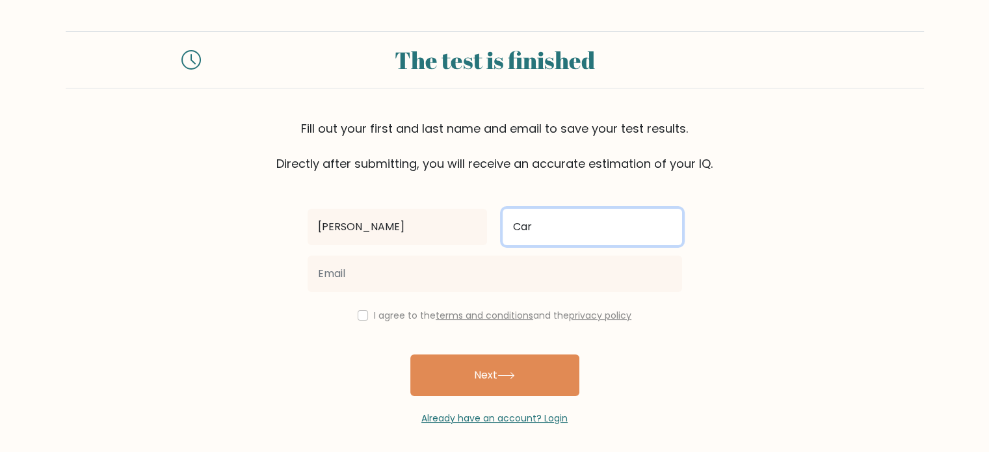
type input "carbonilla"
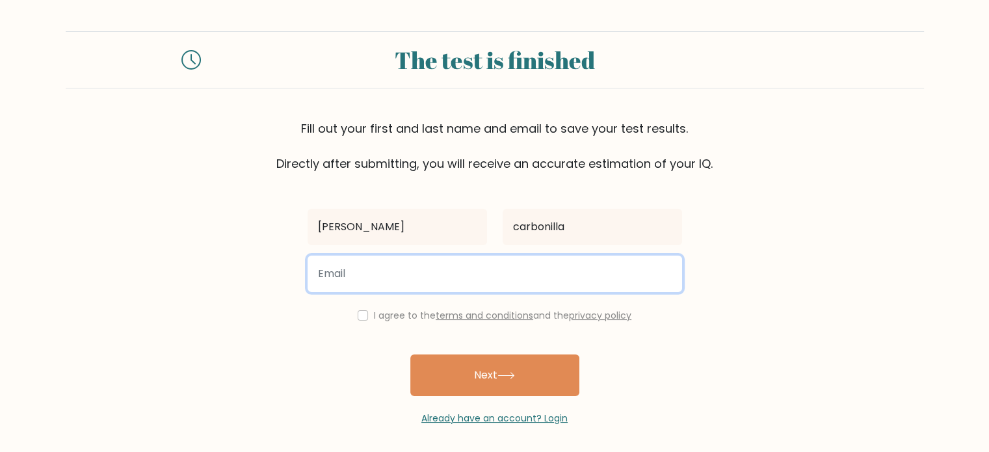
click at [418, 283] on input "email" at bounding box center [494, 273] width 374 height 36
type input "carbonillavicky@gmail.com"
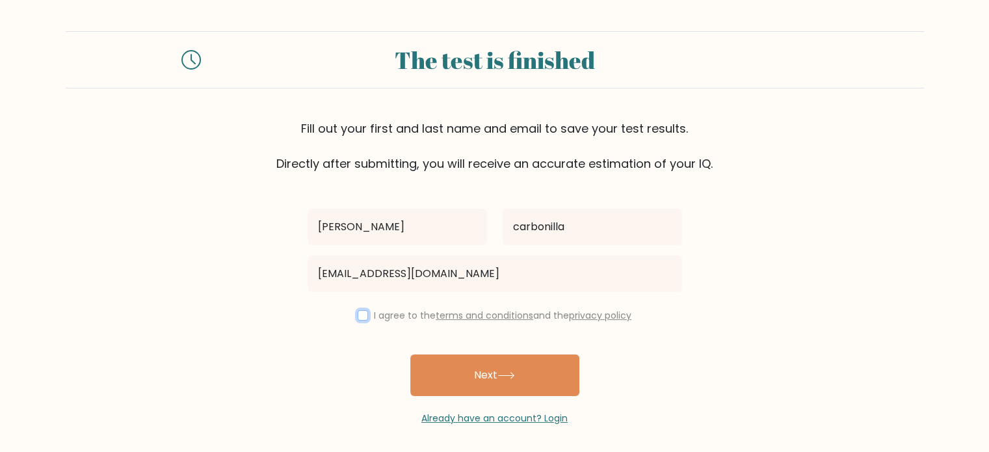
click at [358, 312] on input "checkbox" at bounding box center [363, 315] width 10 height 10
checkbox input "true"
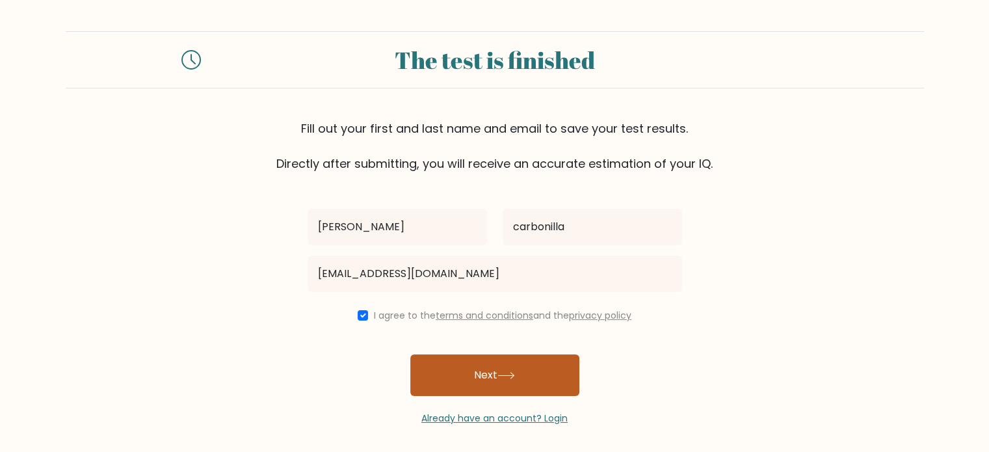
click at [473, 387] on button "Next" at bounding box center [494, 375] width 169 height 42
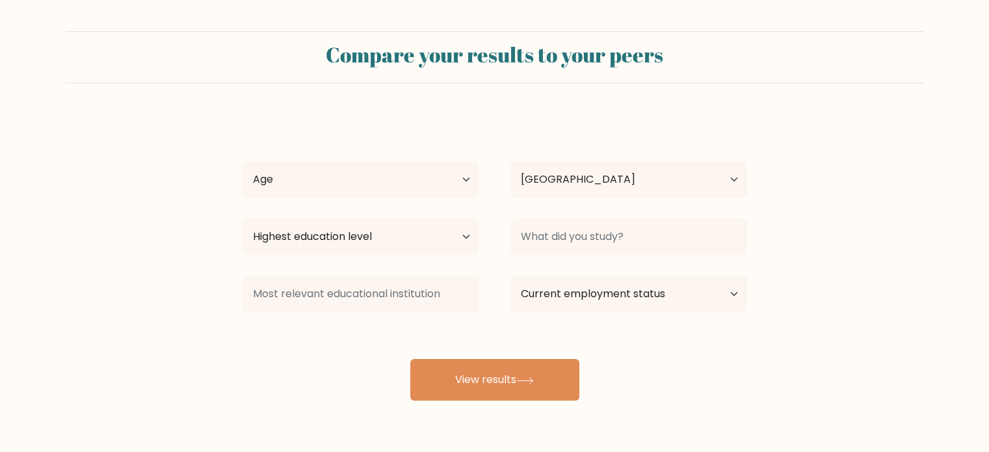
select select "PH"
click at [433, 237] on select "Highest education level No schooling Primary Lower Secondary Upper Secondary Oc…" at bounding box center [360, 236] width 237 height 36
select select "bachelors_degree"
click at [242, 218] on select "Highest education level No schooling Primary Lower Secondary Upper Secondary Oc…" at bounding box center [360, 236] width 237 height 36
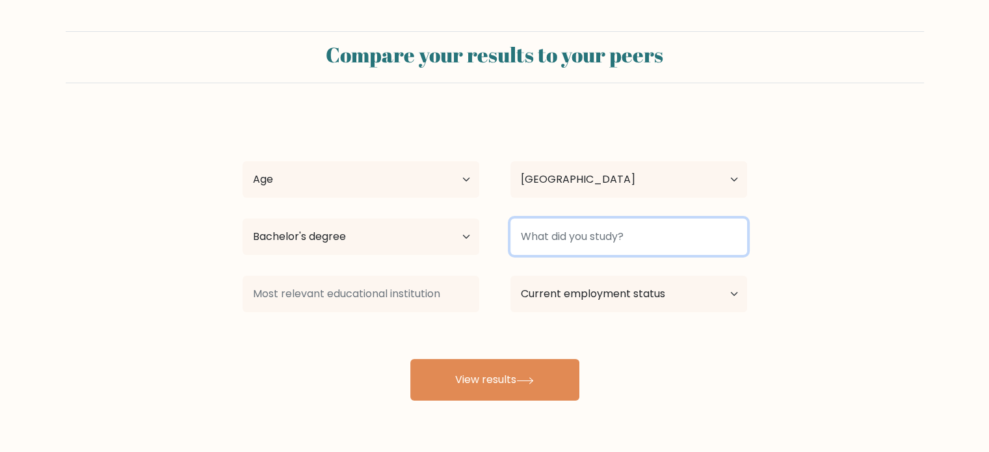
click at [607, 228] on input at bounding box center [628, 236] width 237 height 36
type input "HRM"
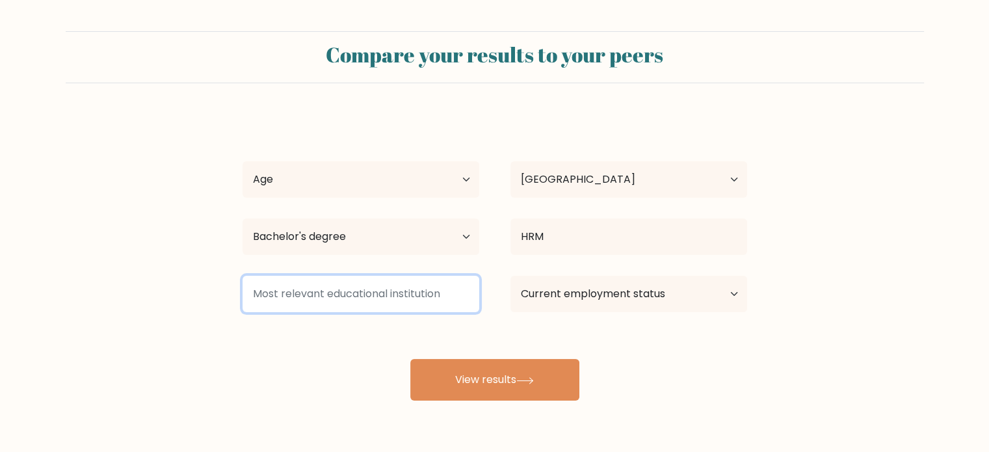
click at [437, 289] on input at bounding box center [360, 294] width 237 height 36
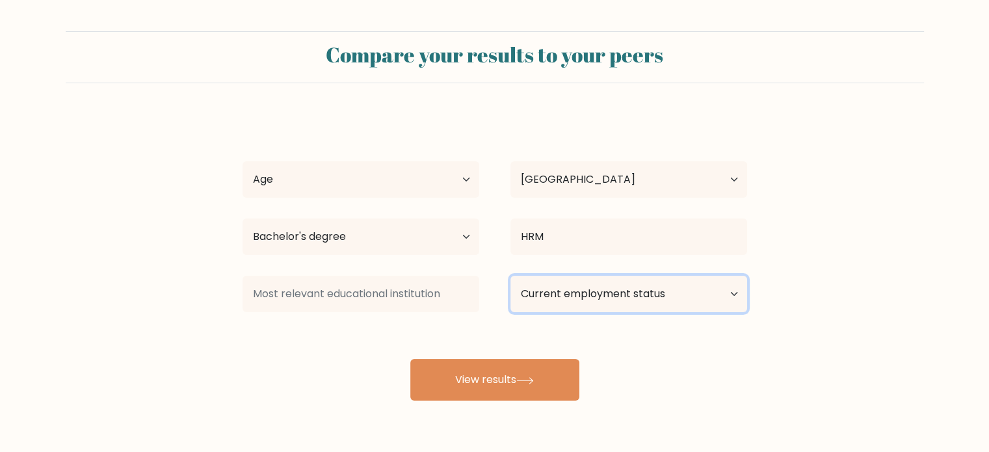
click at [676, 302] on select "Current employment status Employed Student Retired Other / prefer not to answer" at bounding box center [628, 294] width 237 height 36
click at [525, 313] on div "Current employment status Employed Student Retired Other / prefer not to answer" at bounding box center [629, 293] width 268 height 47
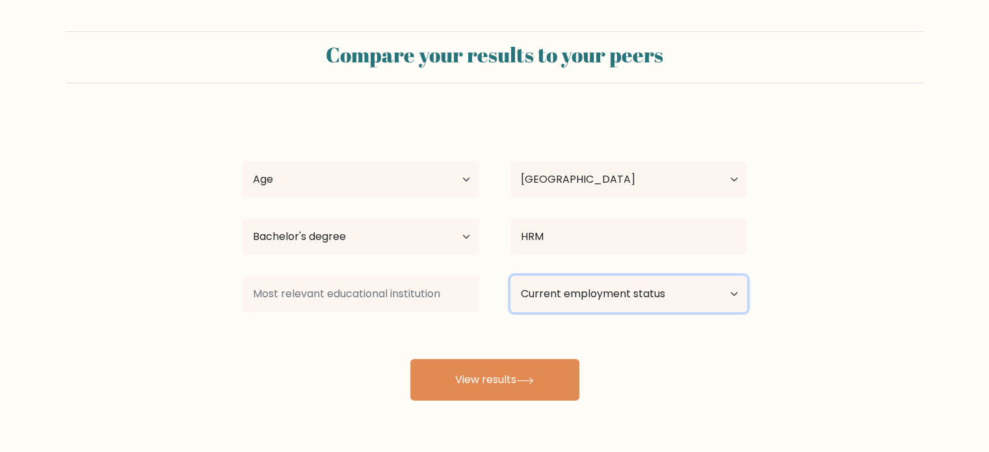
click at [537, 294] on select "Current employment status Employed Student Retired Other / prefer not to answer" at bounding box center [628, 294] width 237 height 36
select select "employed"
click at [510, 276] on select "Current employment status Employed Student Retired Other / prefer not to answer" at bounding box center [628, 294] width 237 height 36
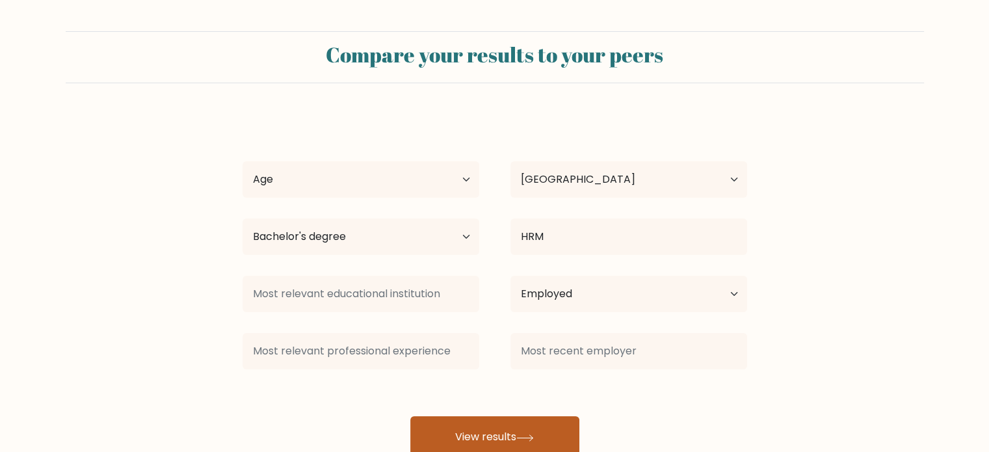
click at [515, 426] on button "View results" at bounding box center [494, 437] width 169 height 42
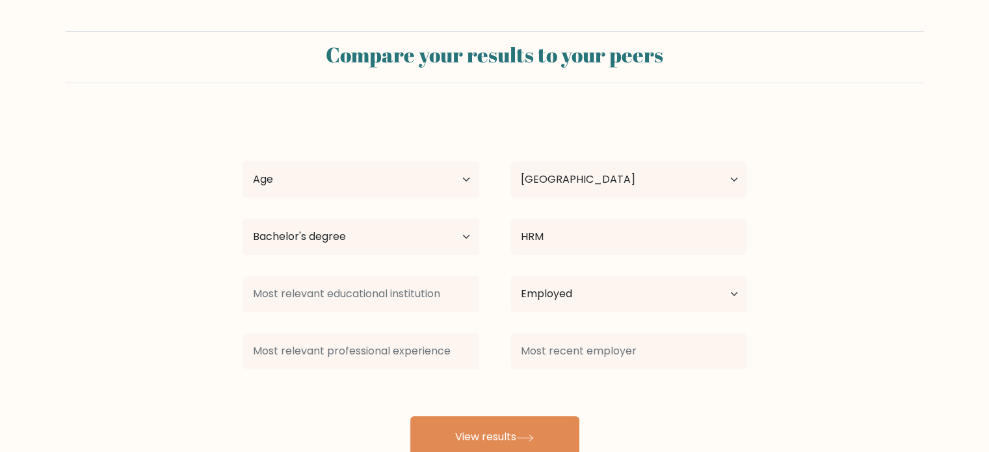
click at [367, 161] on div "Age Under [DEMOGRAPHIC_DATA] [DEMOGRAPHIC_DATA] [DEMOGRAPHIC_DATA] [DEMOGRAPHIC…" at bounding box center [361, 179] width 268 height 47
click at [352, 175] on select "Age Under [DEMOGRAPHIC_DATA] [DEMOGRAPHIC_DATA] [DEMOGRAPHIC_DATA] [DEMOGRAPHIC…" at bounding box center [360, 179] width 237 height 36
select select "25_34"
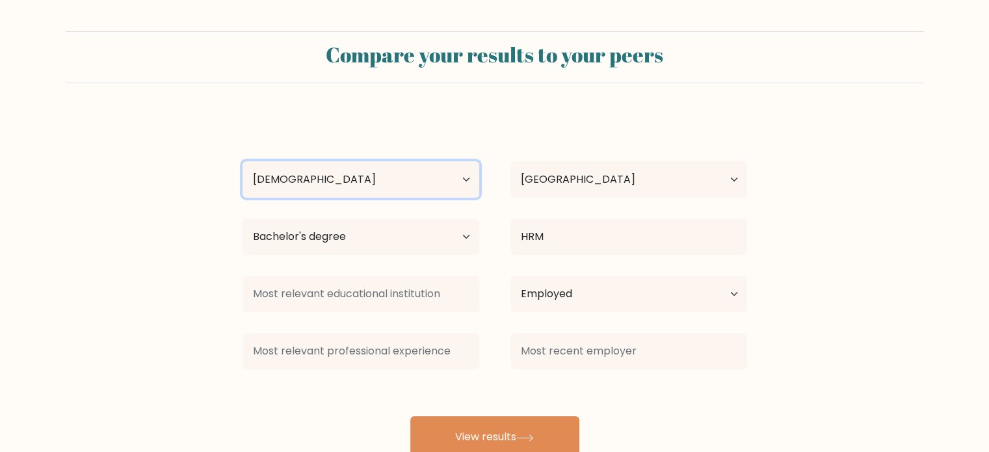
click at [242, 161] on select "Age Under [DEMOGRAPHIC_DATA] [DEMOGRAPHIC_DATA] [DEMOGRAPHIC_DATA] [DEMOGRAPHIC…" at bounding box center [360, 179] width 237 height 36
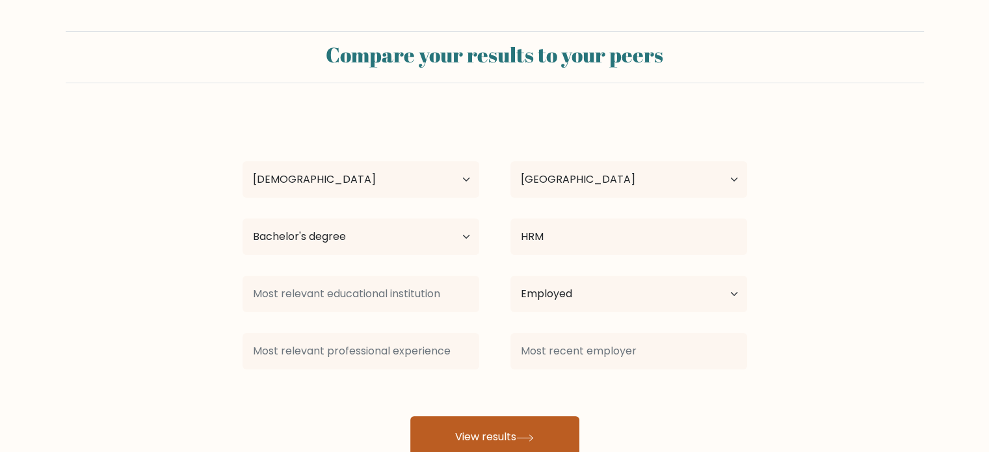
click at [489, 428] on button "View results" at bounding box center [494, 437] width 169 height 42
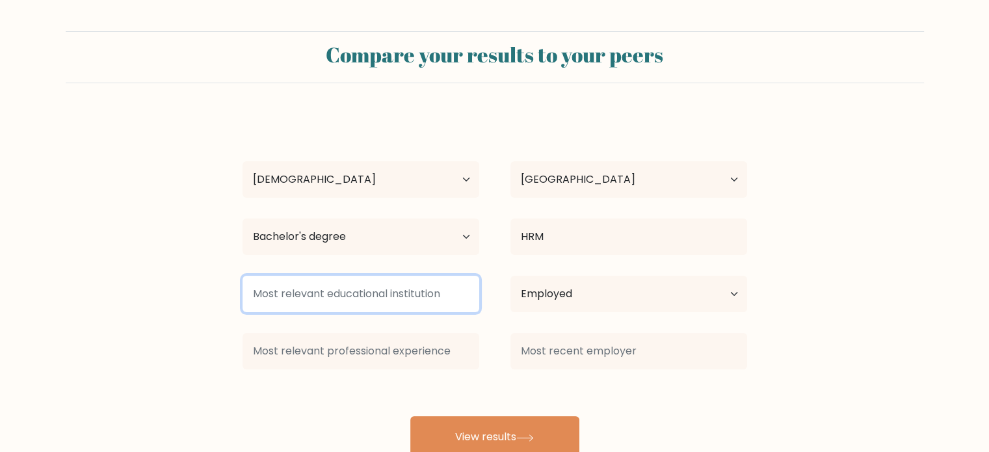
click at [302, 281] on input at bounding box center [360, 294] width 237 height 36
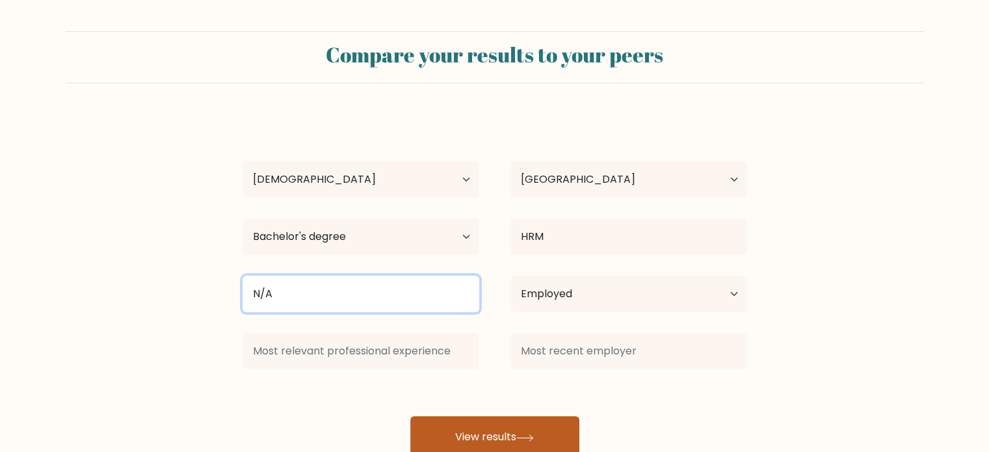
type input "N/A"
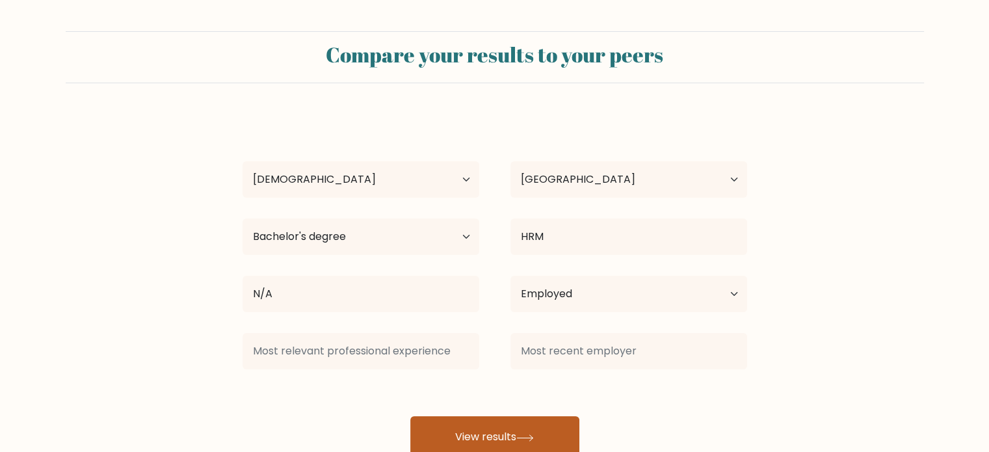
click at [442, 431] on button "View results" at bounding box center [494, 437] width 169 height 42
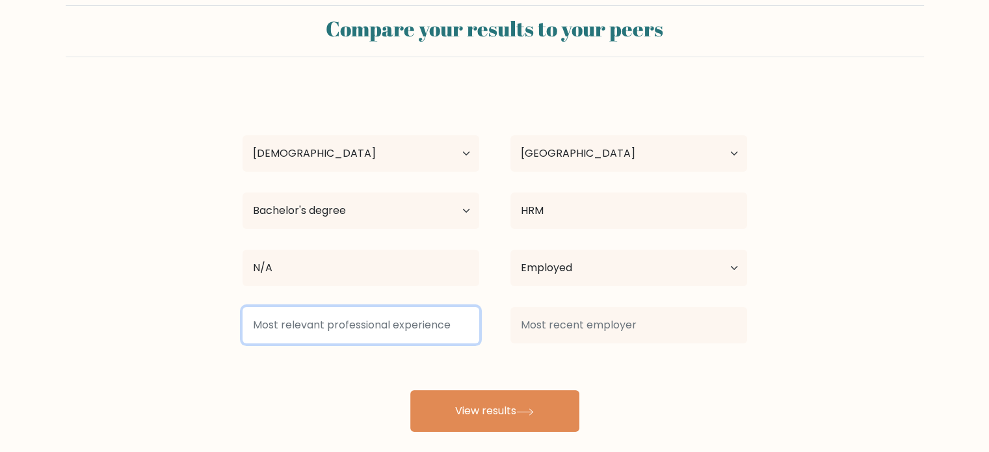
scroll to position [41, 0]
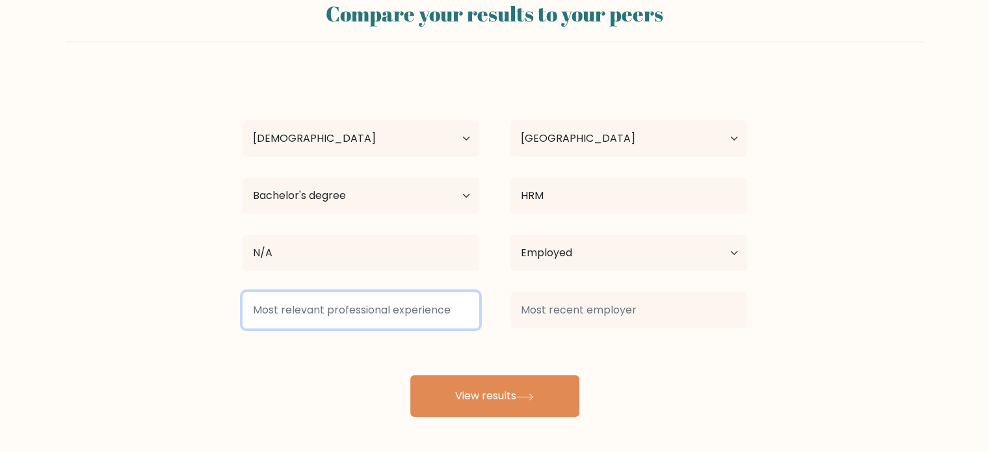
click at [436, 309] on input at bounding box center [360, 310] width 237 height 36
type input "h"
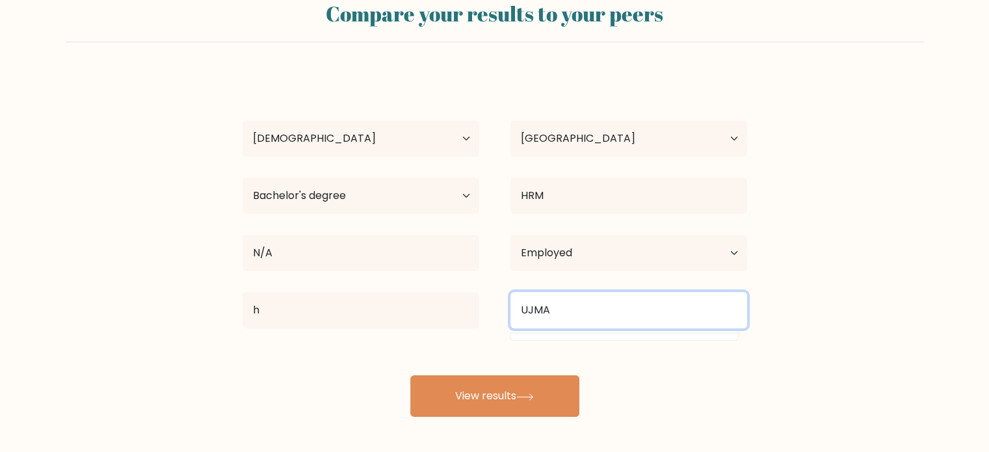
type input "UJMA"
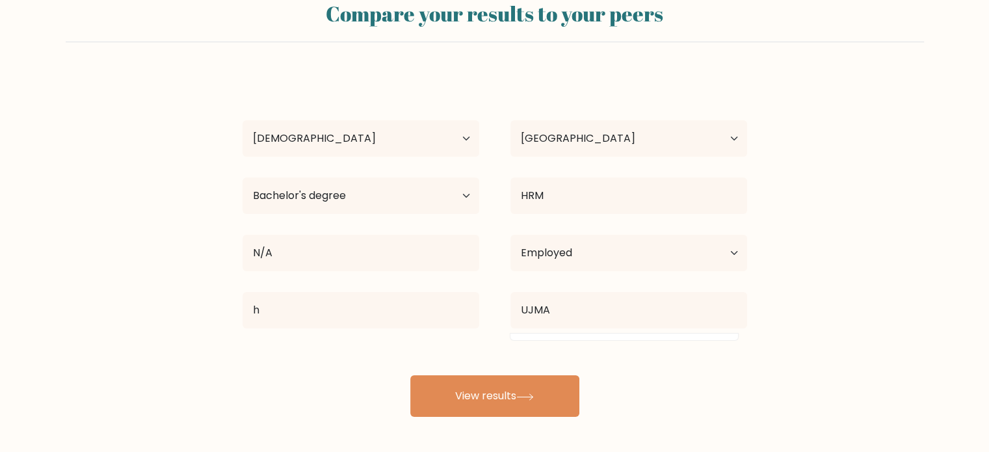
click at [403, 336] on div "[PERSON_NAME] Age Under [DEMOGRAPHIC_DATA] [DEMOGRAPHIC_DATA] [DEMOGRAPHIC_DATA…" at bounding box center [495, 244] width 520 height 343
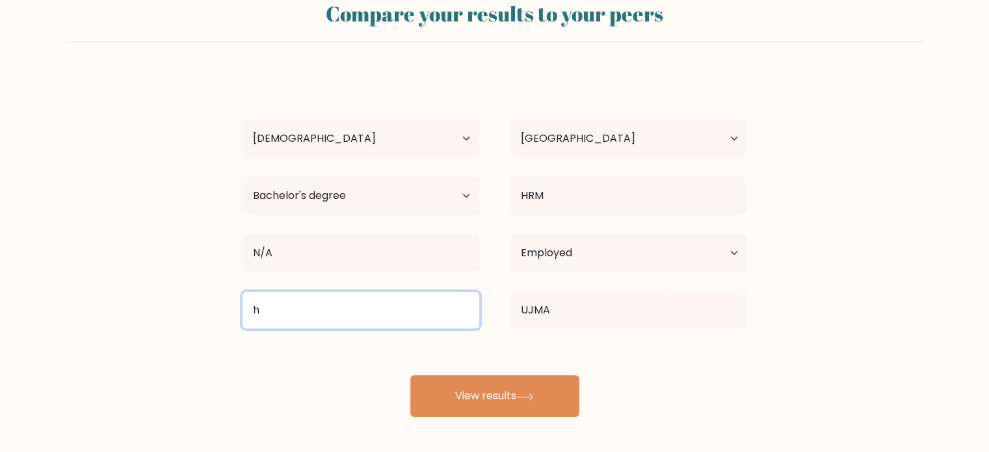
click at [402, 320] on input "h" at bounding box center [360, 310] width 237 height 36
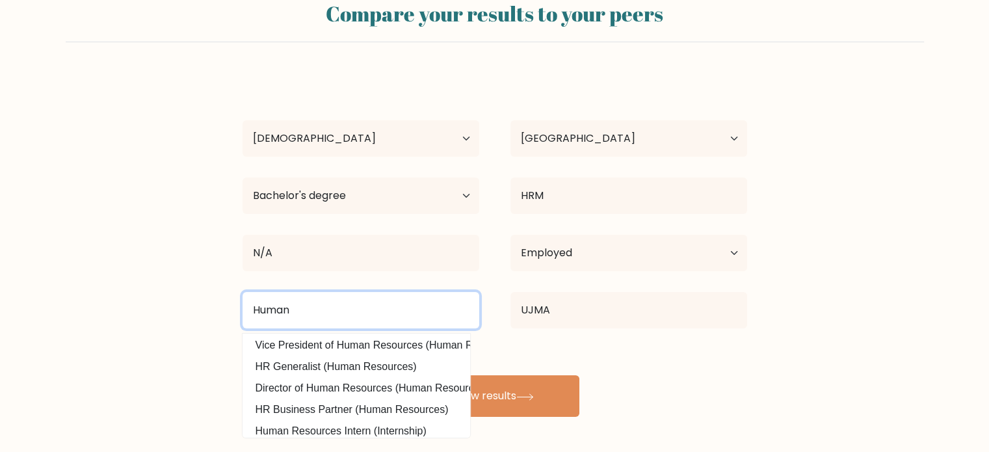
scroll to position [16, 0]
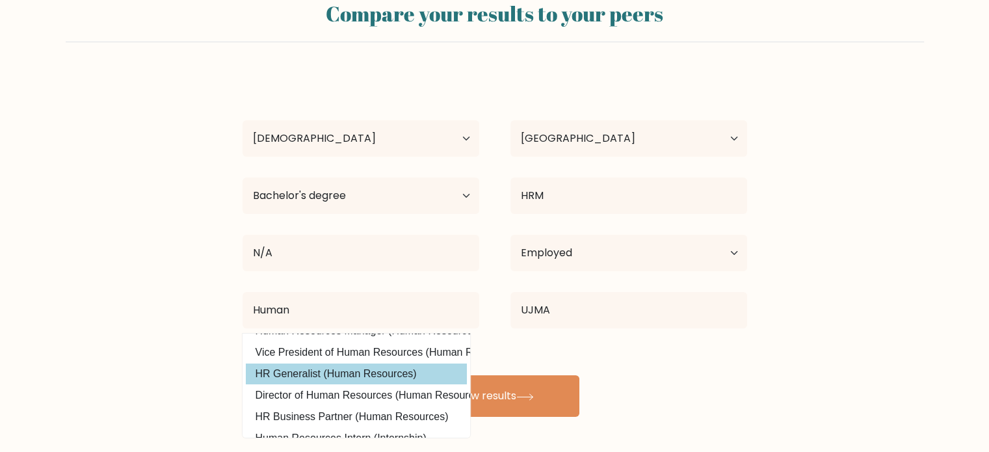
click at [387, 369] on option "HR Generalist (Human Resources)" at bounding box center [356, 373] width 221 height 21
type input "HR Generalist"
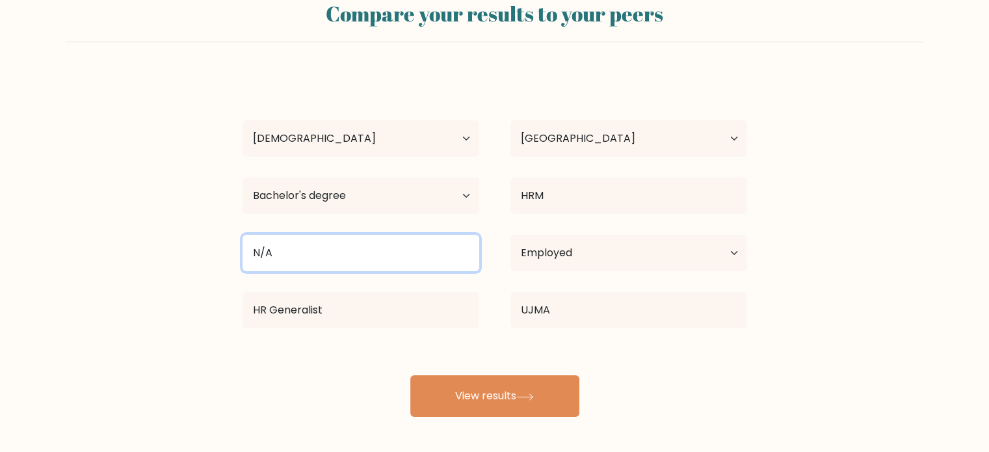
click at [363, 255] on input "N/A" at bounding box center [360, 253] width 237 height 36
type input "N"
type input "n/a"
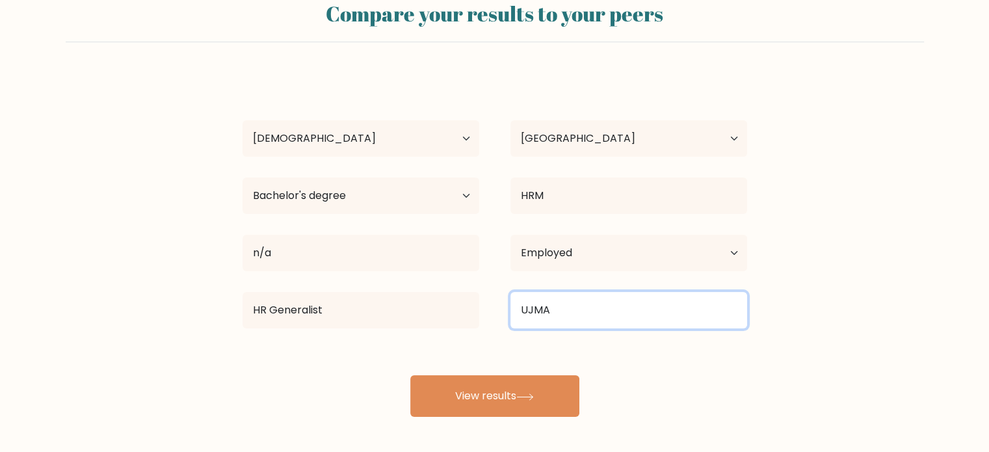
click at [538, 303] on input "UJMA" at bounding box center [628, 310] width 237 height 36
drag, startPoint x: 577, startPoint y: 309, endPoint x: 412, endPoint y: 302, distance: 164.6
click at [412, 302] on div "HR Generalist UJMA" at bounding box center [495, 310] width 536 height 47
click at [670, 320] on input at bounding box center [628, 310] width 237 height 36
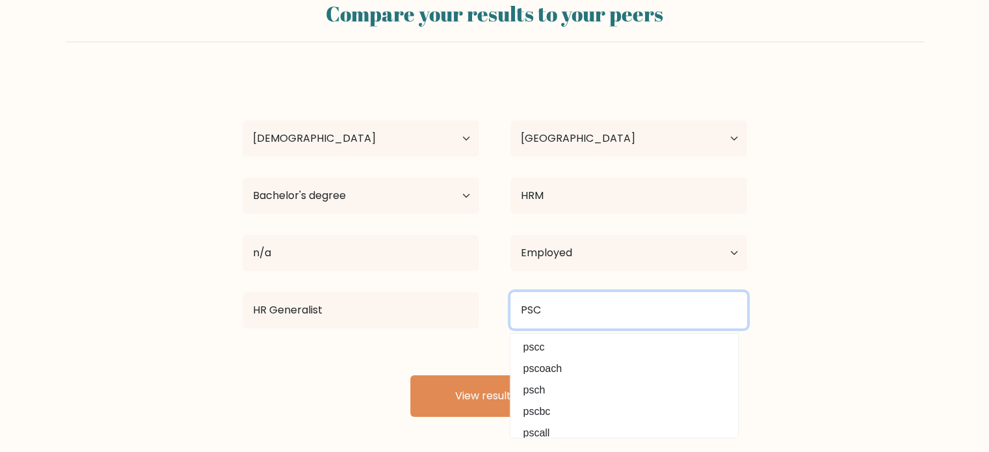
click at [556, 312] on input "PSC" at bounding box center [628, 310] width 237 height 36
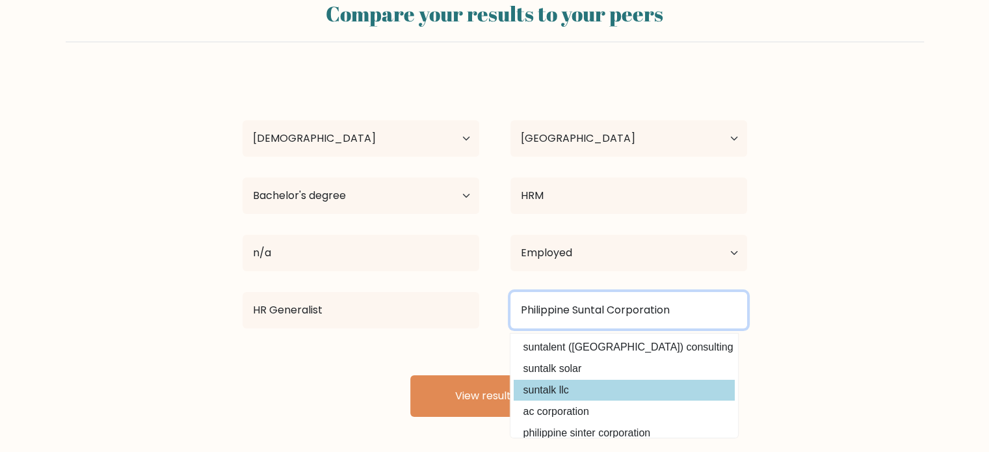
scroll to position [127, 0]
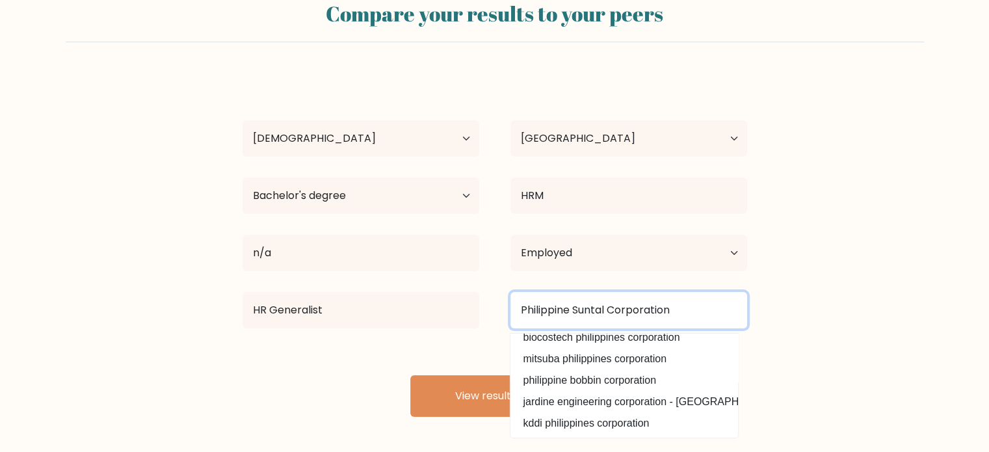
type input "Philippine Suntal Corporation"
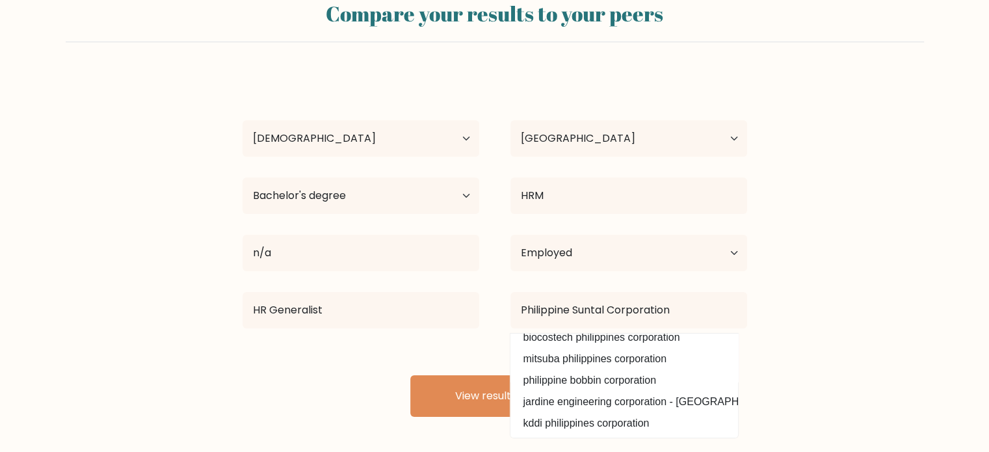
click at [842, 322] on form "Compare your results to your peers [PERSON_NAME] Age Under [DEMOGRAPHIC_DATA] […" at bounding box center [494, 203] width 989 height 426
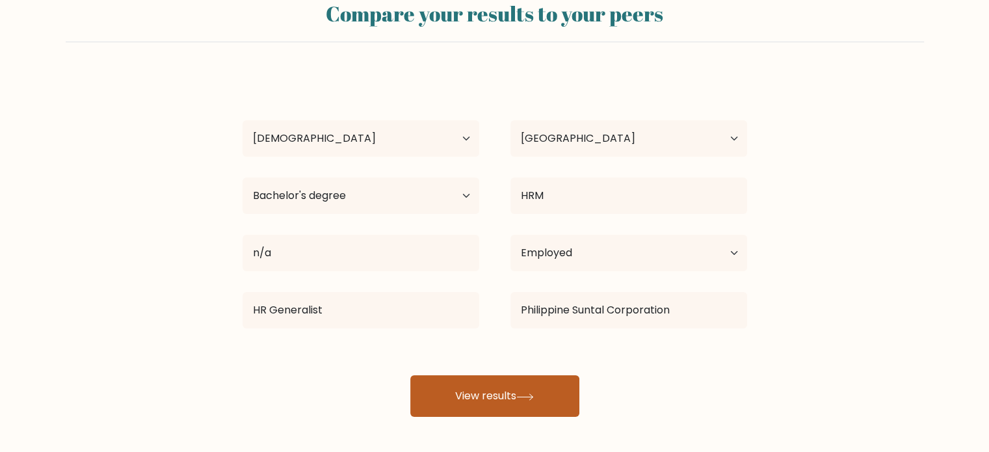
click at [504, 400] on button "View results" at bounding box center [494, 396] width 169 height 42
